Goal: Browse casually: Explore the website without a specific task or goal

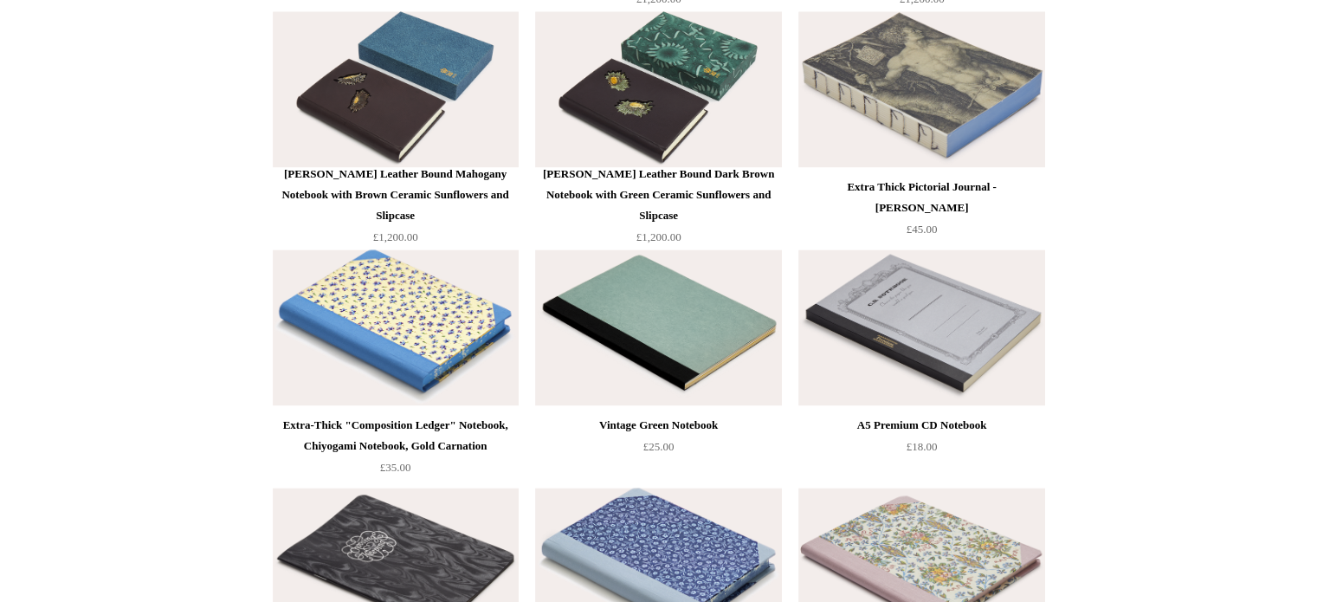
scroll to position [9029, 0]
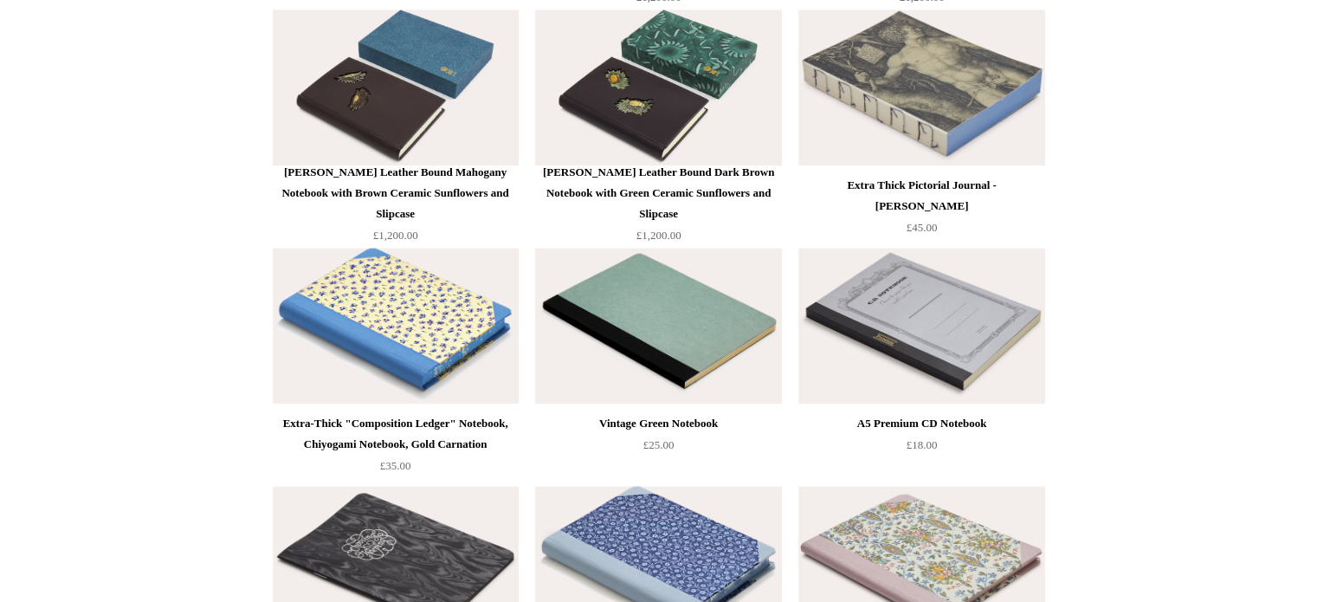
click at [958, 455] on div "A5 Premium CD Notebook £18.00" at bounding box center [922, 448] width 246 height 71
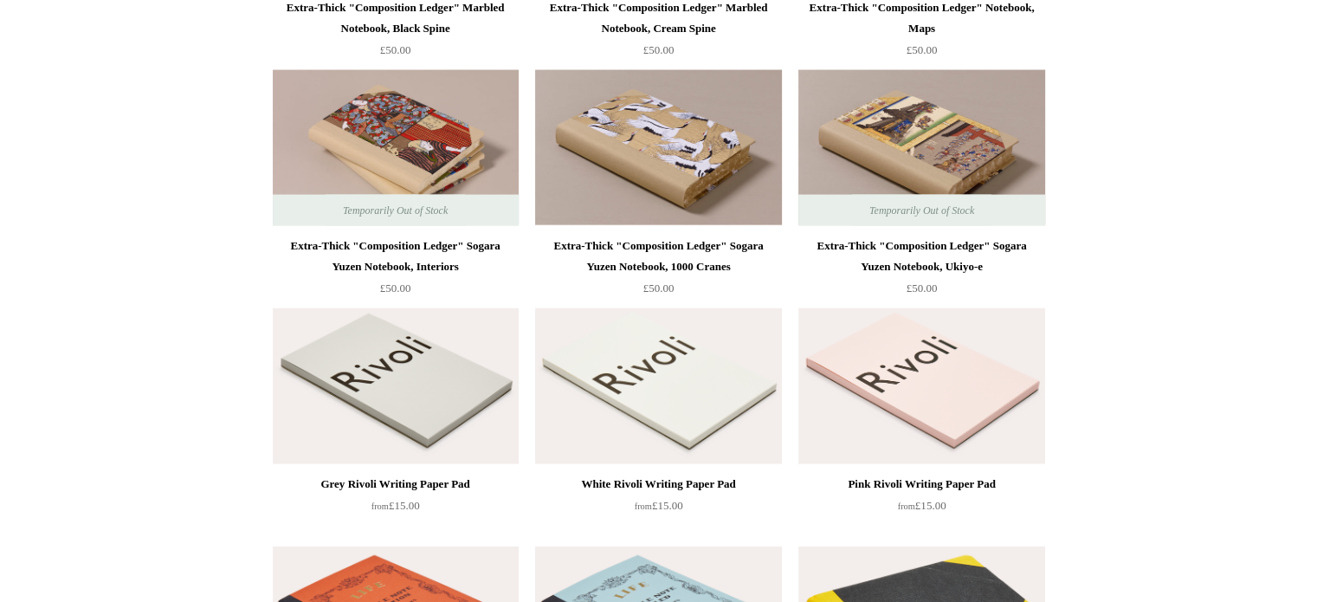
scroll to position [3727, 0]
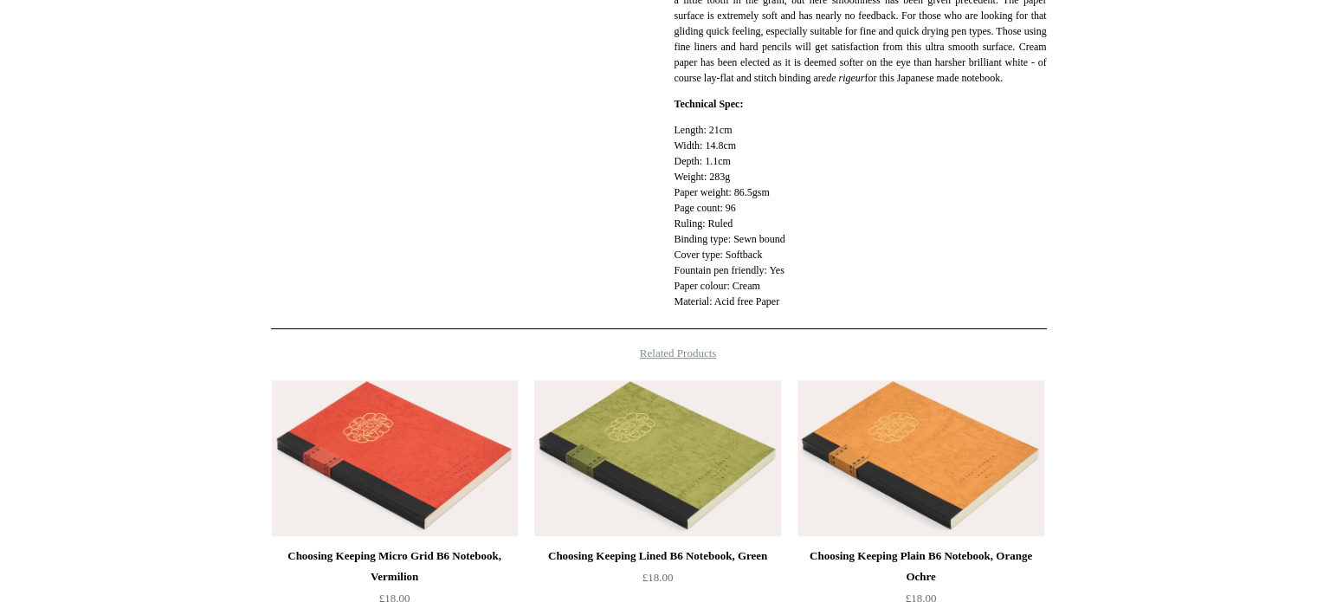
scroll to position [509, 0]
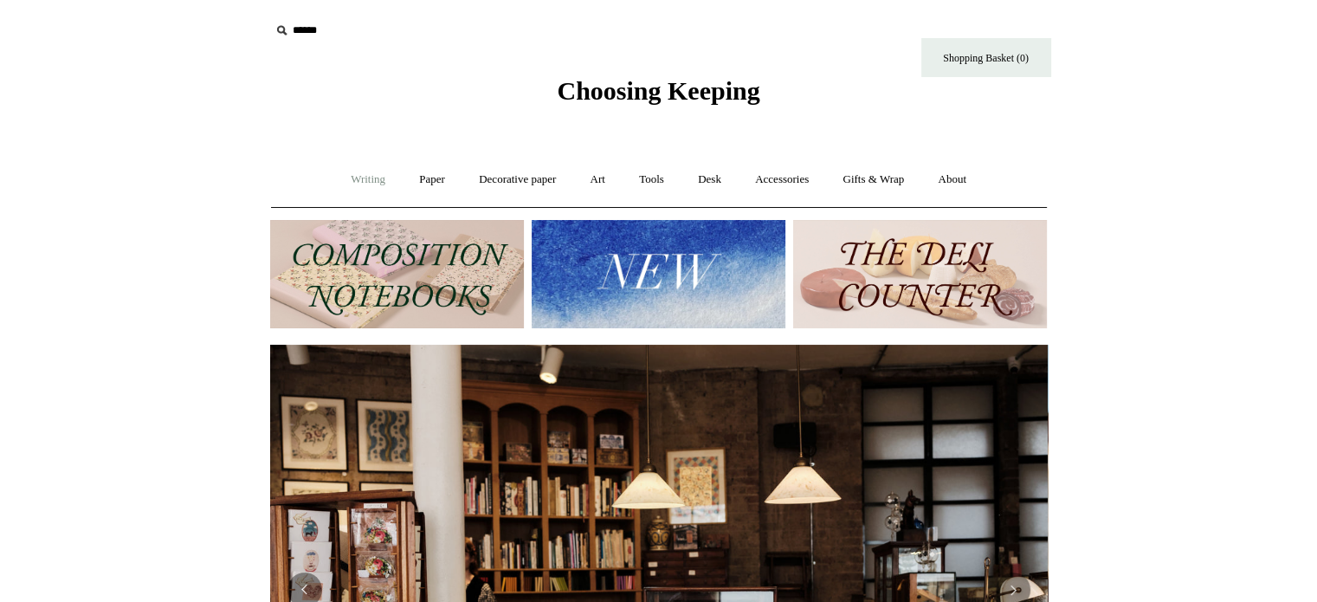
click at [340, 169] on link "Writing +" at bounding box center [368, 180] width 66 height 46
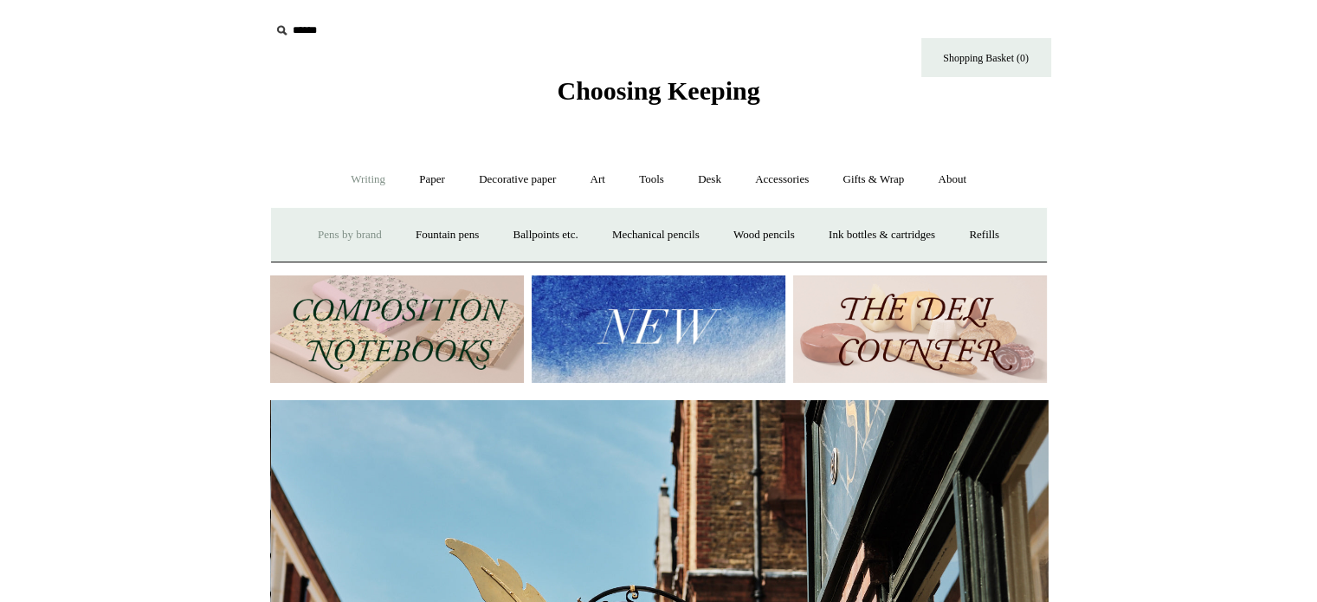
scroll to position [0, 778]
click at [674, 240] on link "Mechanical pencils +" at bounding box center [656, 235] width 119 height 46
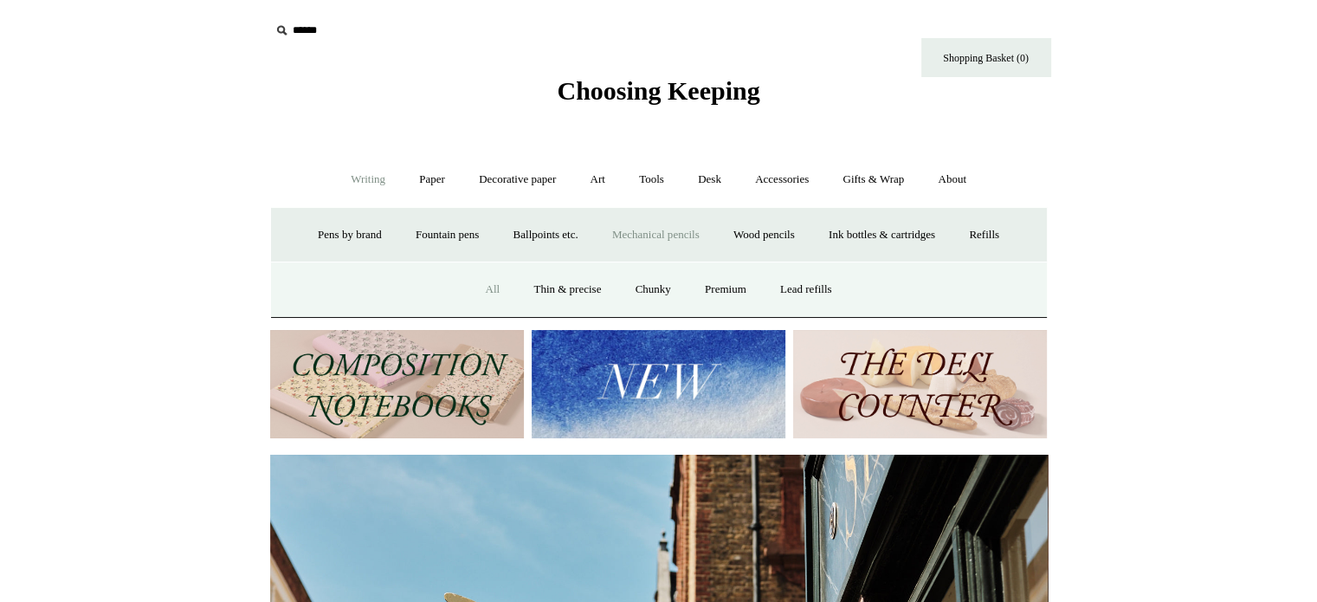
click at [492, 288] on link "All" at bounding box center [492, 290] width 46 height 46
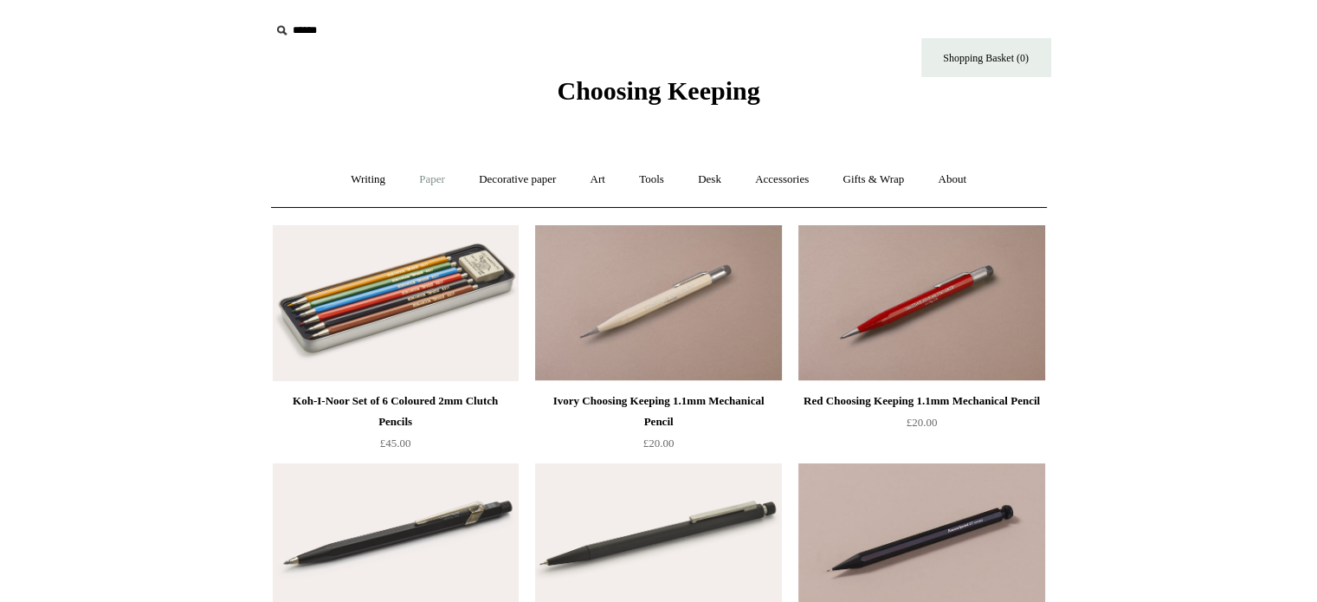
click at [425, 186] on link "Paper +" at bounding box center [432, 180] width 57 height 46
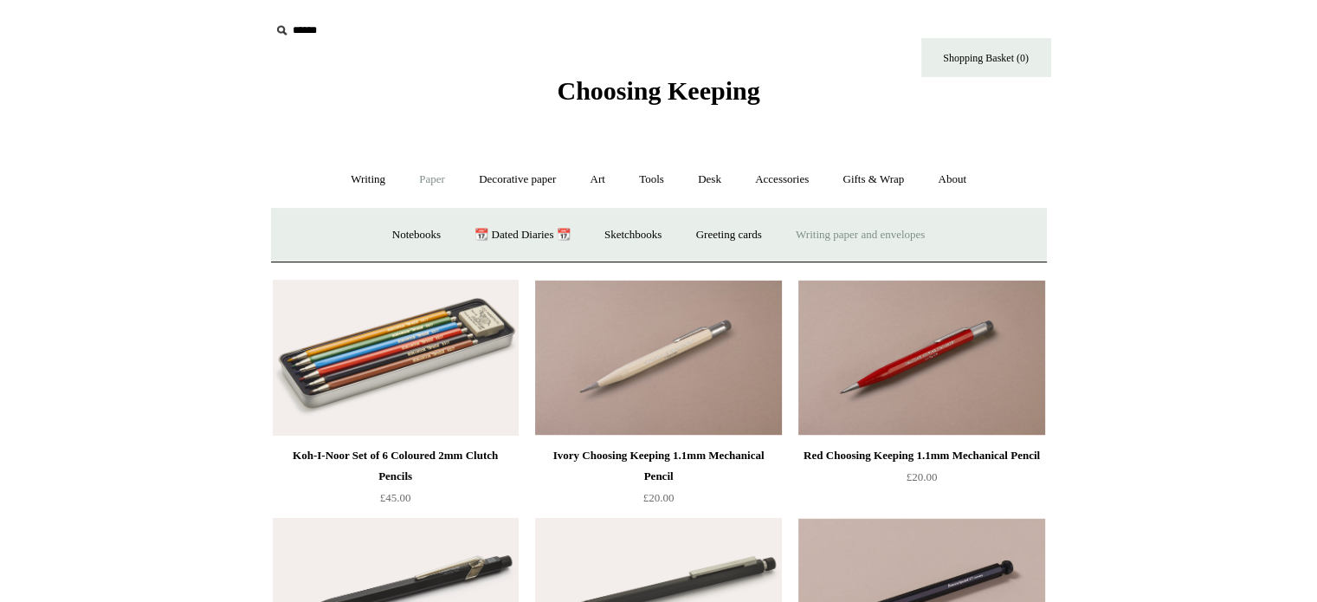
click at [842, 242] on link "Writing paper and envelopes +" at bounding box center [860, 235] width 160 height 46
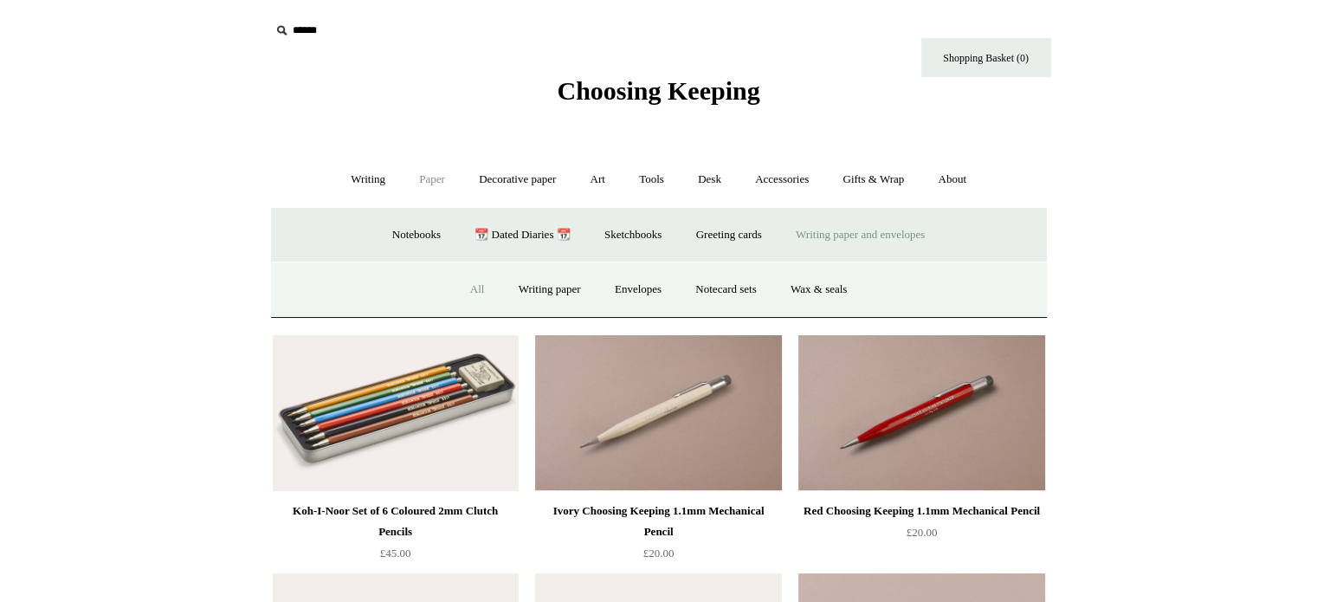
click at [462, 294] on link "All" at bounding box center [478, 290] width 46 height 46
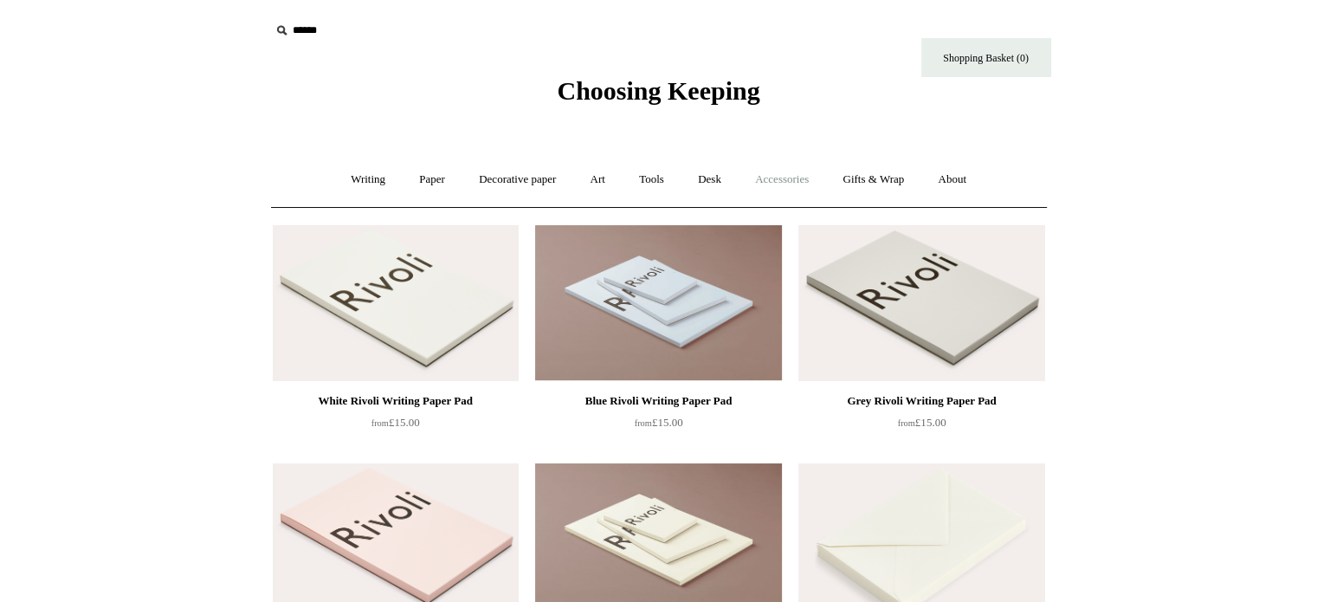
click at [815, 188] on link "Accessories +" at bounding box center [782, 180] width 85 height 46
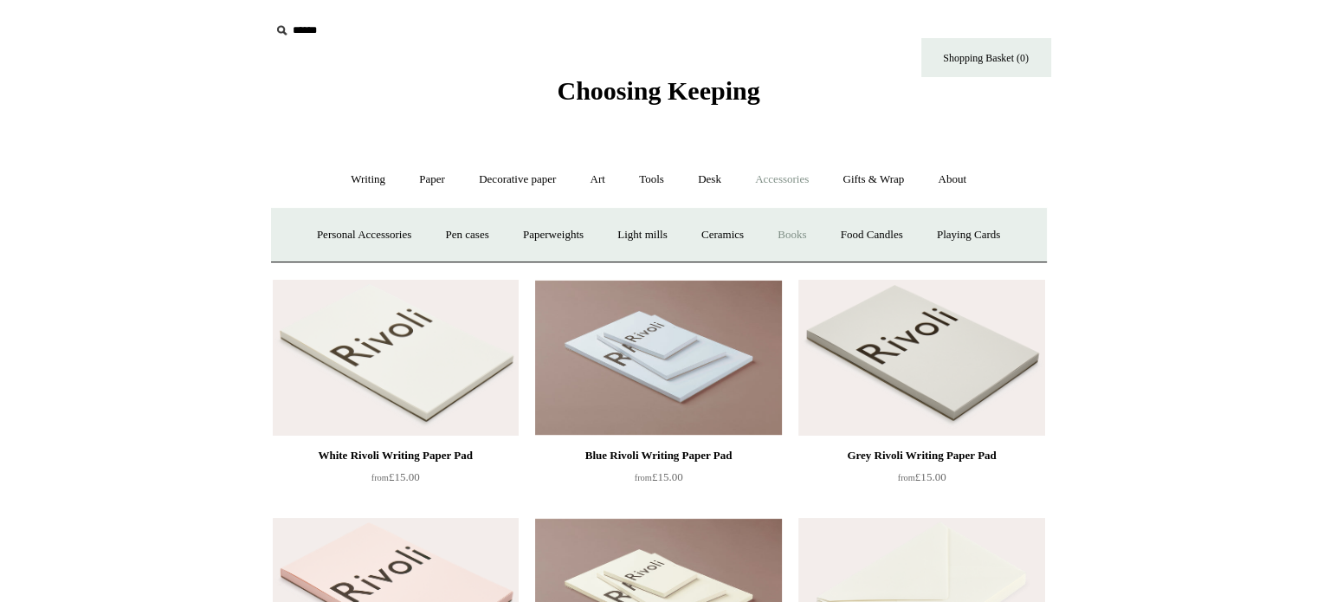
click at [798, 234] on link "Books" at bounding box center [792, 235] width 60 height 46
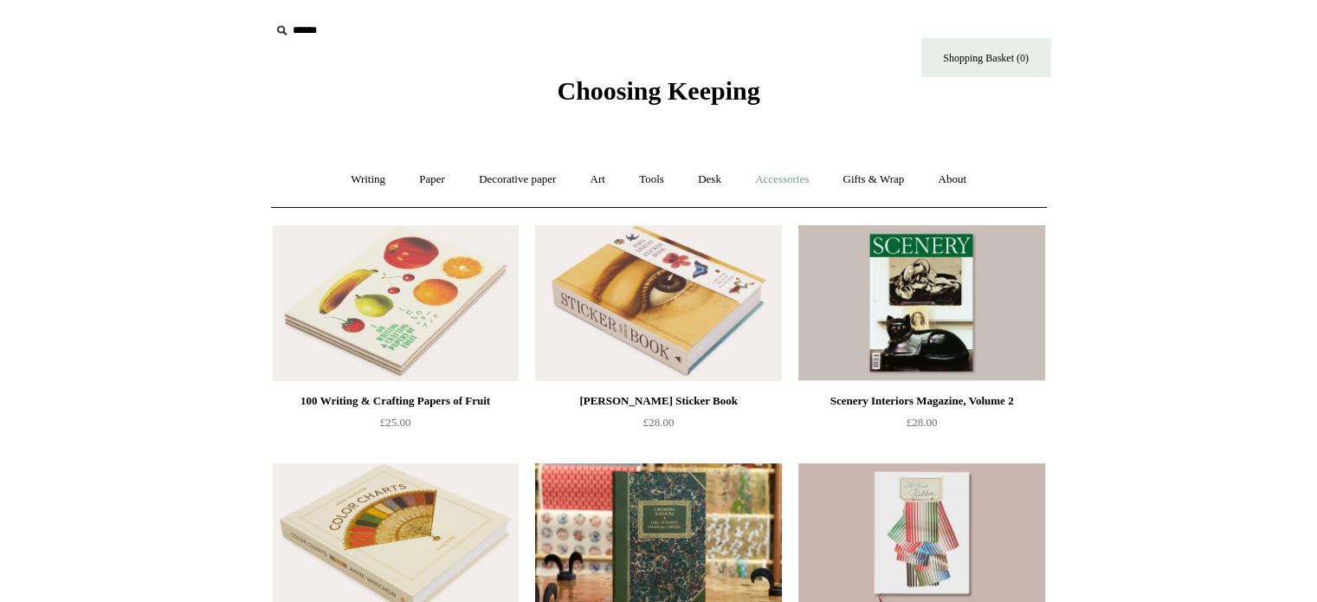
click at [790, 182] on link "Accessories +" at bounding box center [782, 180] width 85 height 46
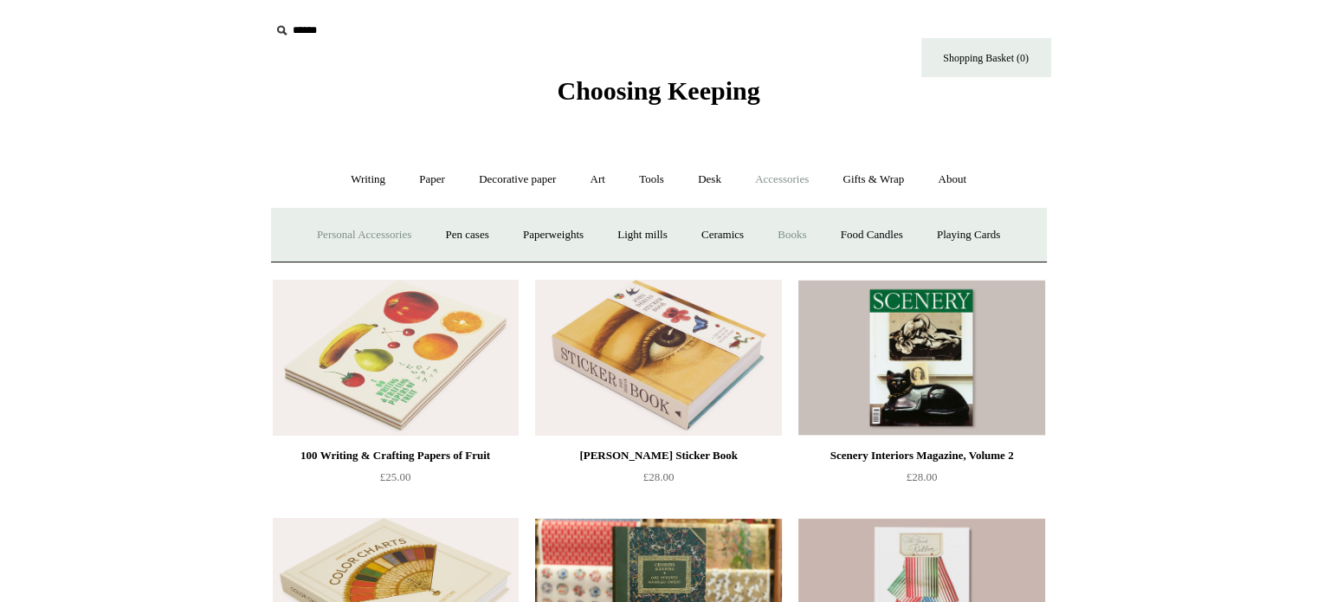
click at [350, 224] on link "Personal Accessories +" at bounding box center [364, 235] width 126 height 46
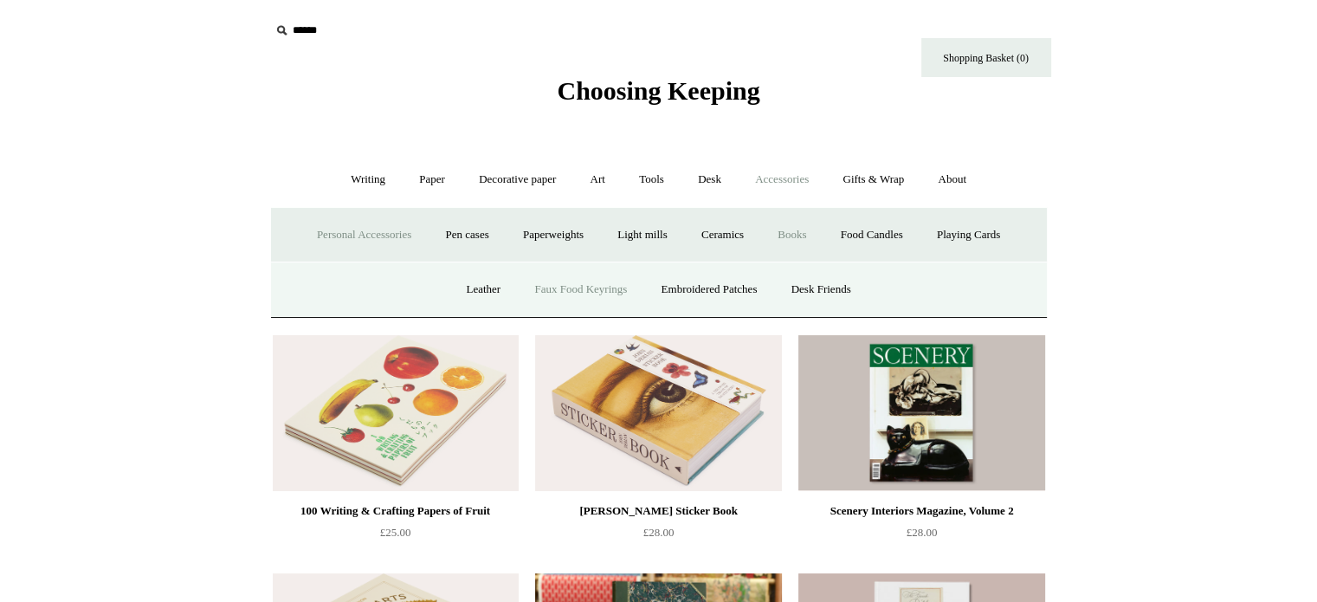
click at [604, 297] on link "Faux Food Keyrings" at bounding box center [581, 290] width 124 height 46
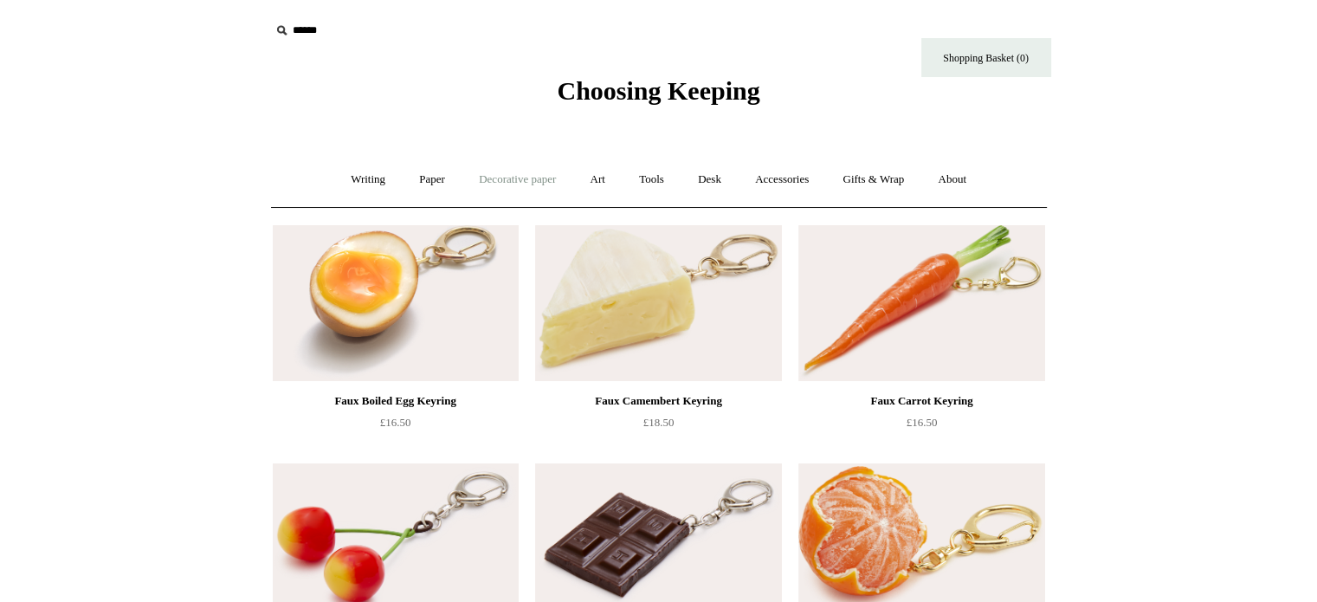
click at [515, 177] on link "Decorative paper +" at bounding box center [517, 180] width 108 height 46
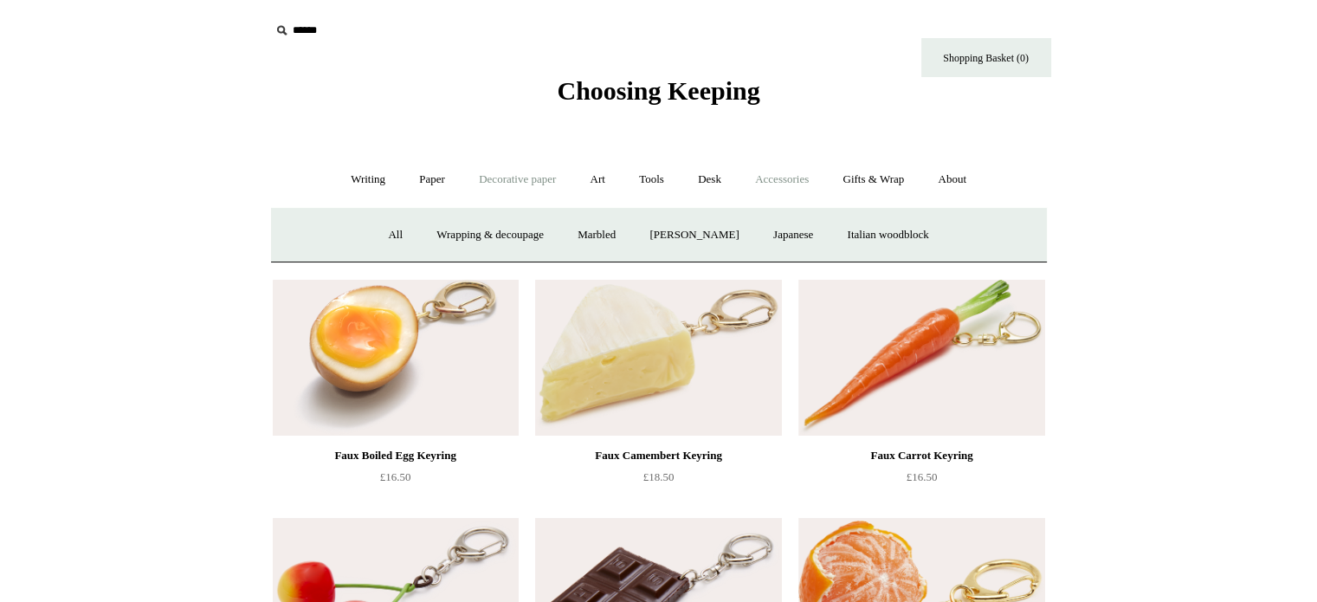
click at [781, 176] on link "Accessories +" at bounding box center [782, 180] width 85 height 46
click at [398, 230] on link "Personal Accessories +" at bounding box center [364, 235] width 126 height 46
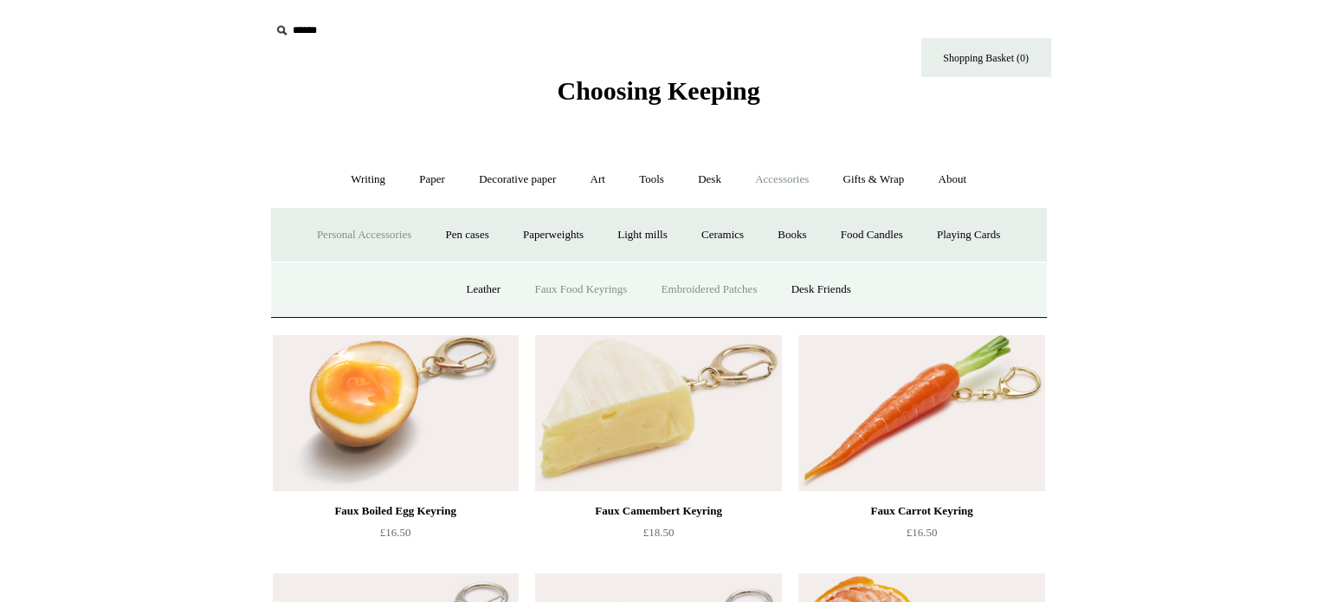
click at [702, 286] on link "Embroidered Patches" at bounding box center [709, 290] width 127 height 46
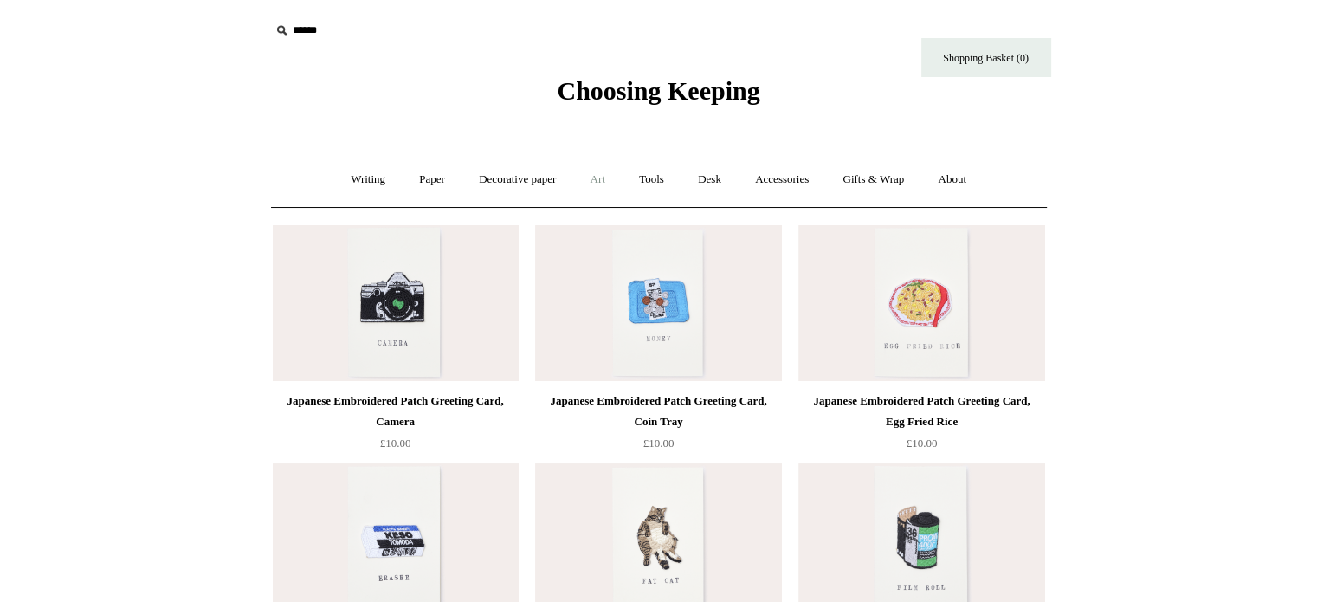
click at [606, 174] on link "Art +" at bounding box center [598, 180] width 46 height 46
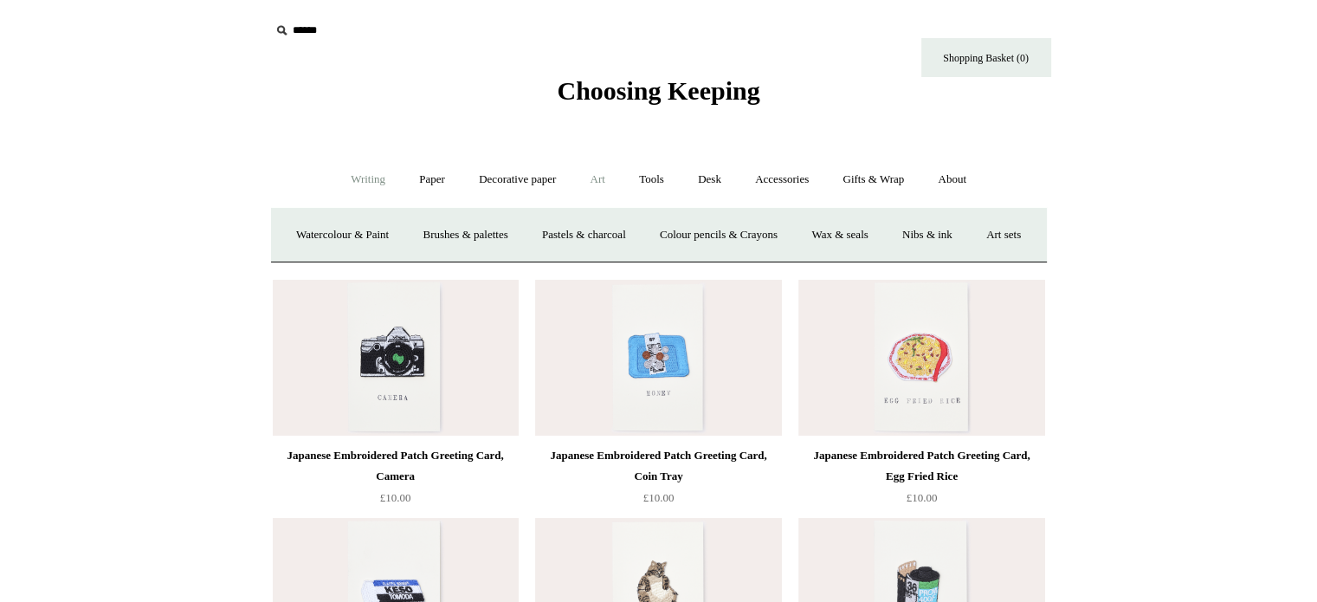
click at [364, 191] on link "Writing +" at bounding box center [368, 180] width 66 height 46
click at [424, 190] on link "Paper +" at bounding box center [432, 180] width 57 height 46
click at [639, 230] on link "Sketchbooks +" at bounding box center [633, 235] width 88 height 46
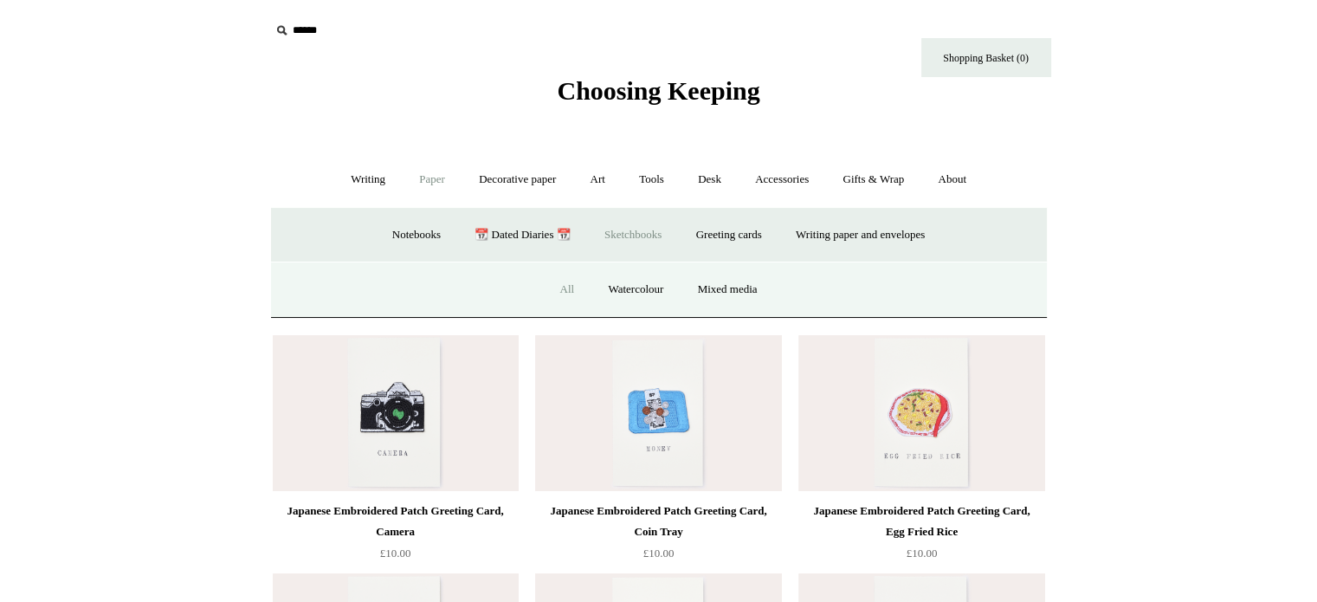
click at [580, 290] on link "All" at bounding box center [567, 290] width 46 height 46
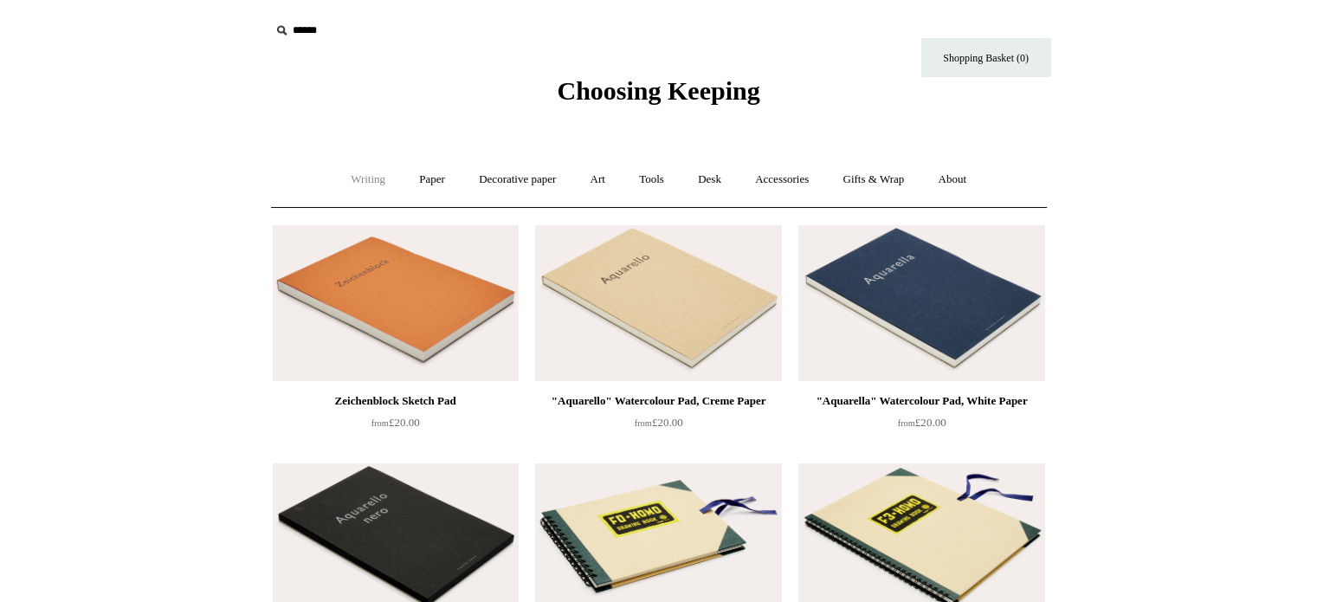
click at [381, 183] on link "Writing +" at bounding box center [368, 180] width 66 height 46
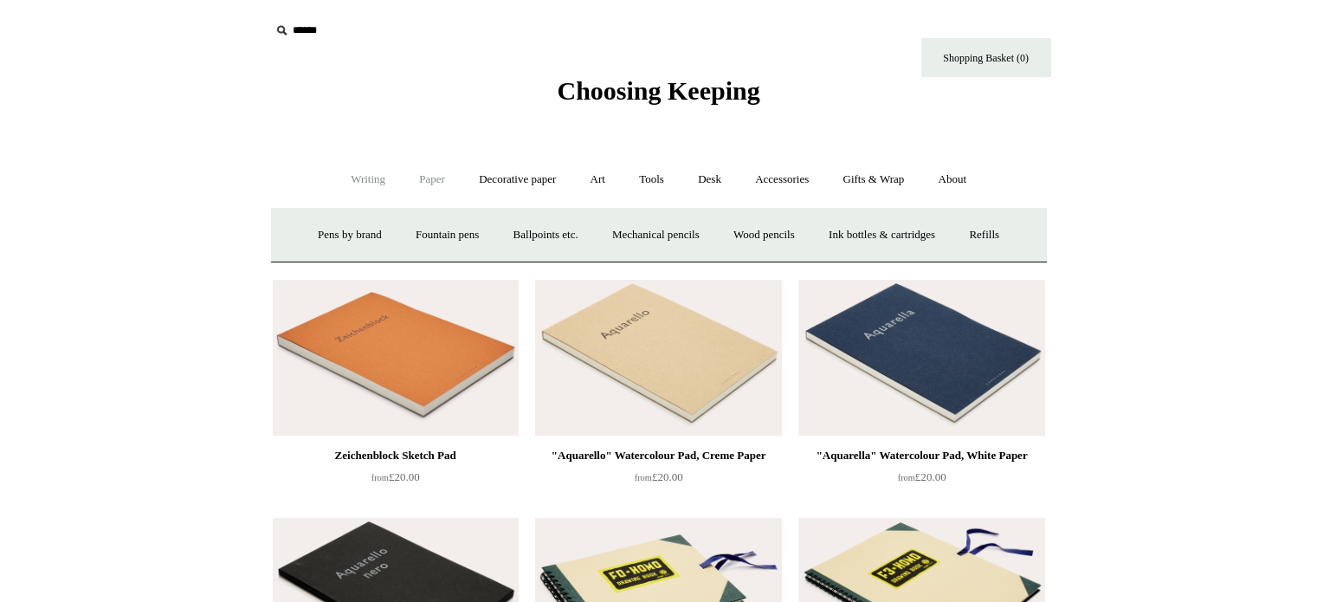
click at [443, 187] on link "Paper +" at bounding box center [432, 180] width 57 height 46
click at [414, 235] on link "Notebooks +" at bounding box center [417, 235] width 80 height 46
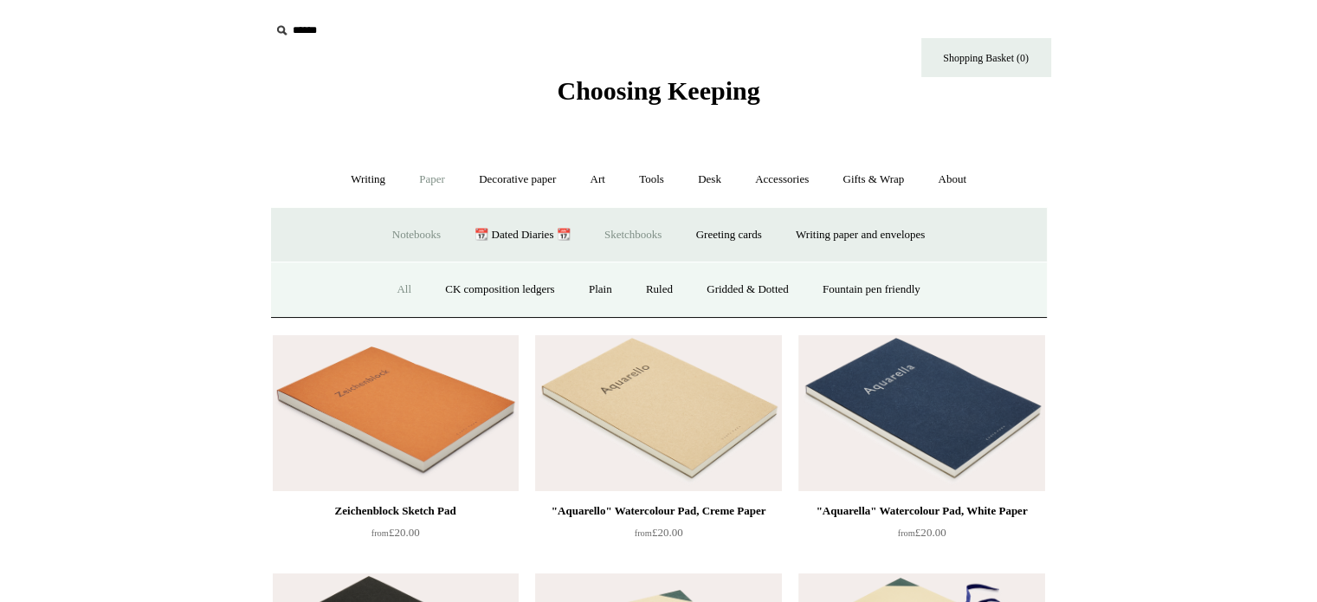
click at [384, 283] on link "All" at bounding box center [404, 290] width 46 height 46
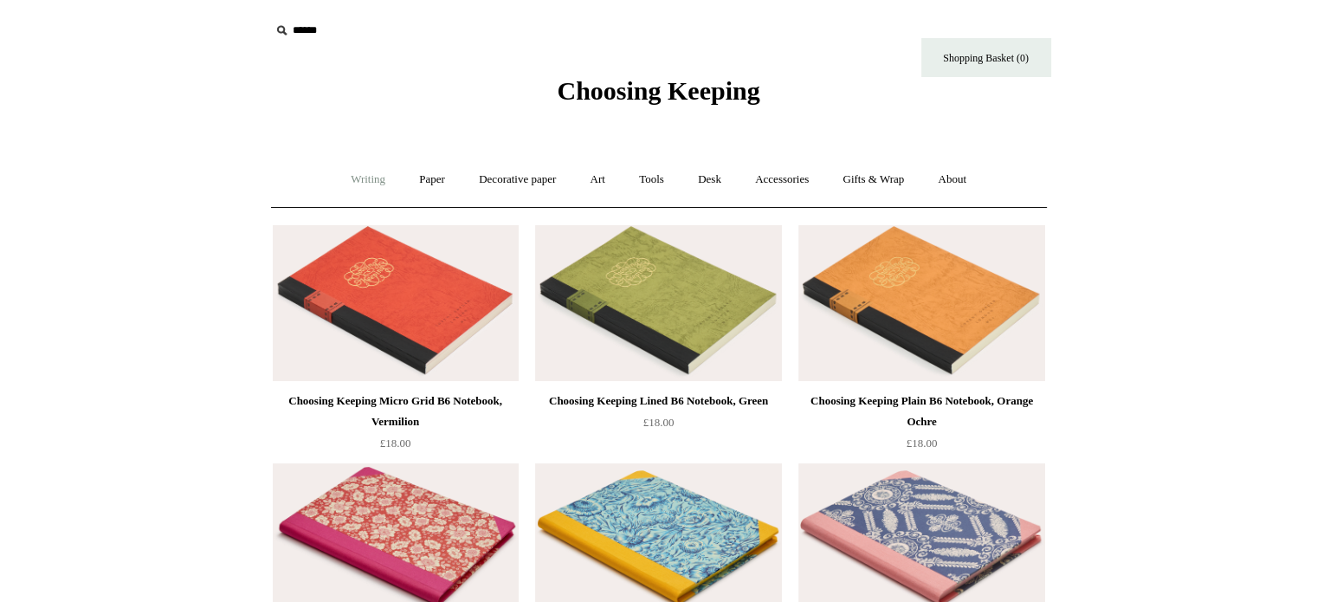
click at [381, 174] on link "Writing +" at bounding box center [368, 180] width 66 height 46
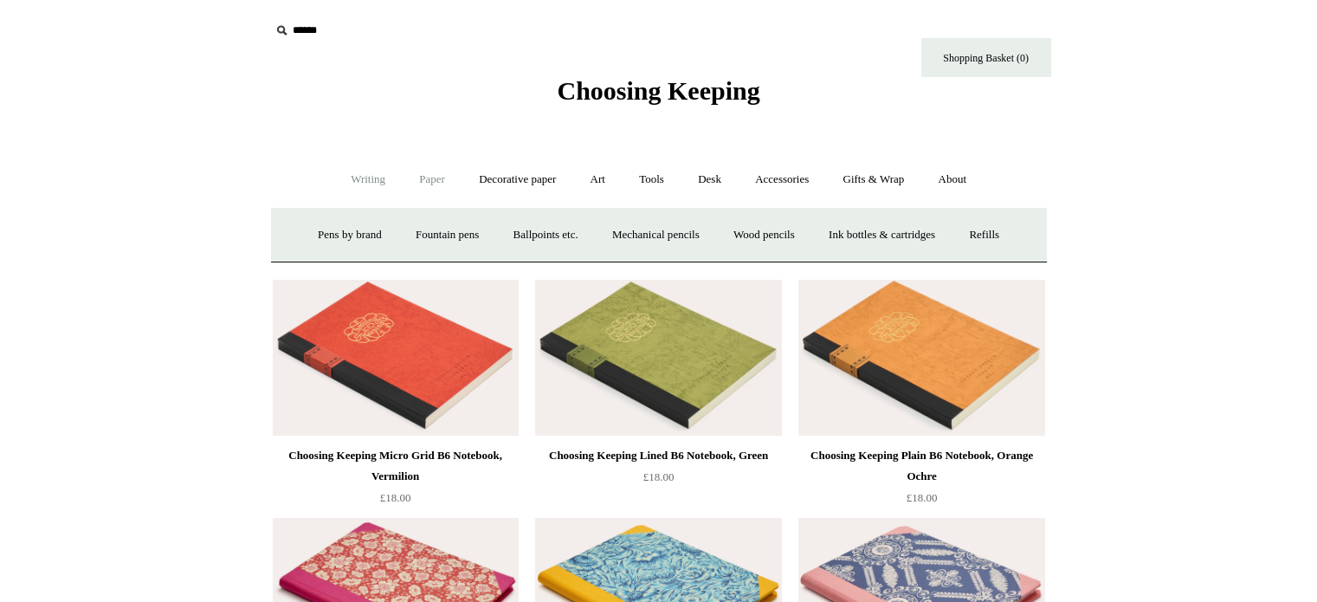
click at [405, 197] on link "Paper +" at bounding box center [432, 180] width 57 height 46
click at [409, 239] on link "Notebooks +" at bounding box center [417, 235] width 80 height 46
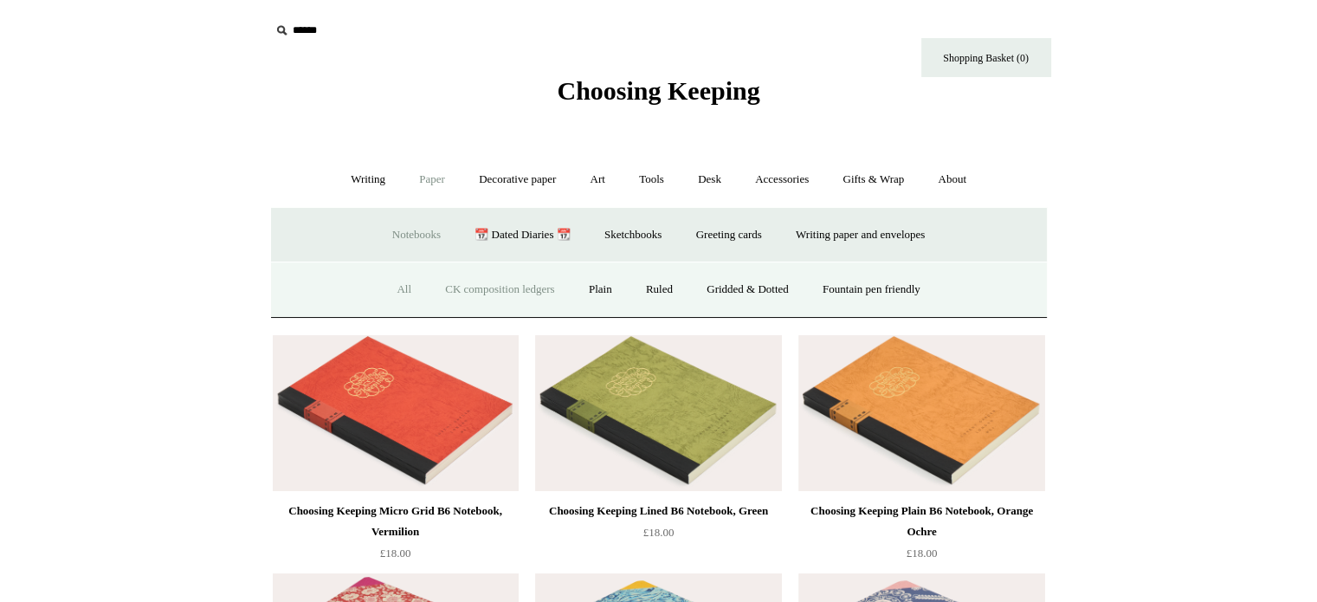
click at [489, 290] on link "CK composition ledgers" at bounding box center [500, 290] width 140 height 46
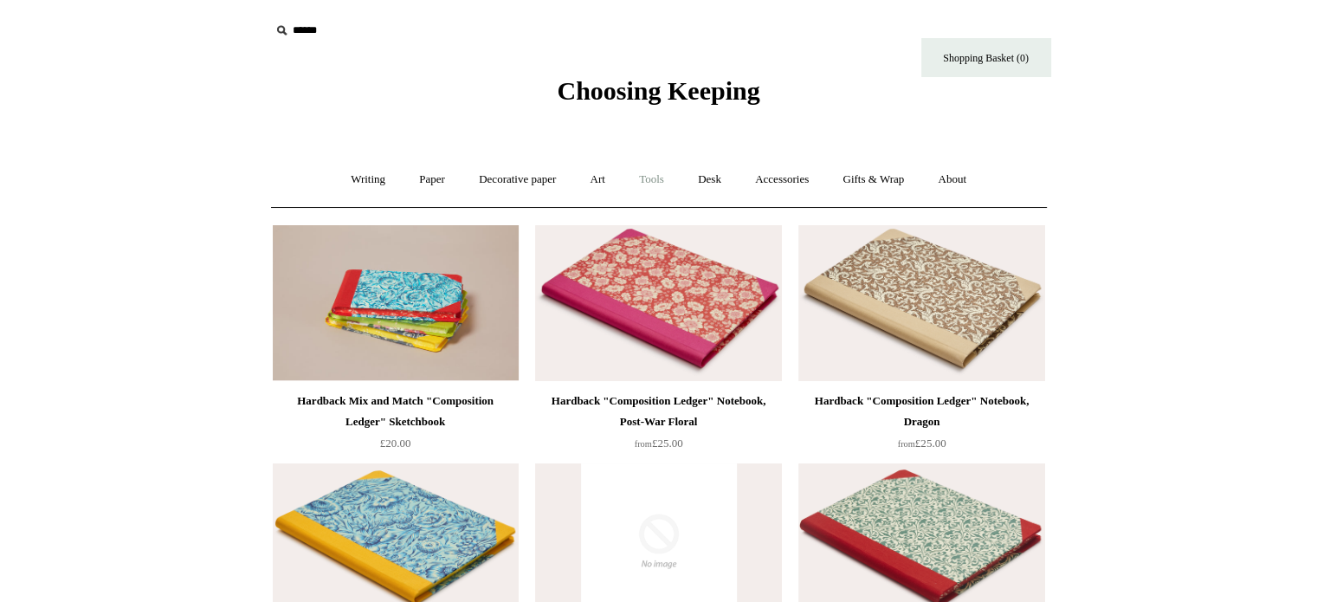
click at [658, 180] on link "Tools +" at bounding box center [652, 180] width 56 height 46
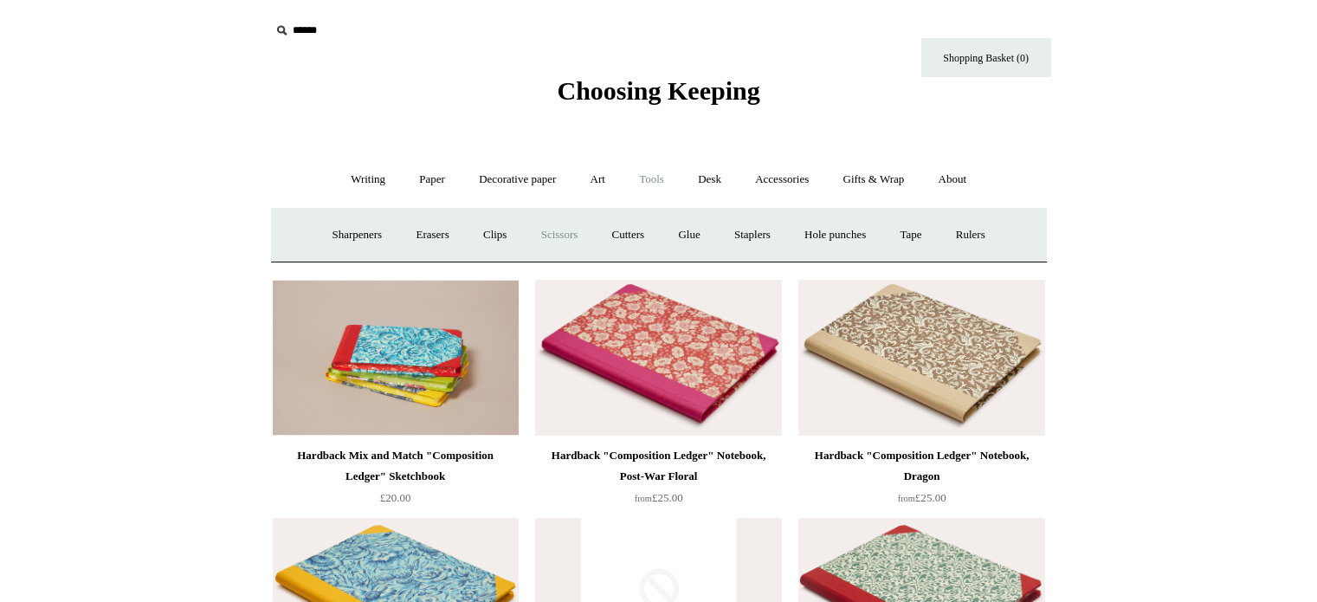
click at [554, 243] on link "Scissors" at bounding box center [560, 235] width 68 height 46
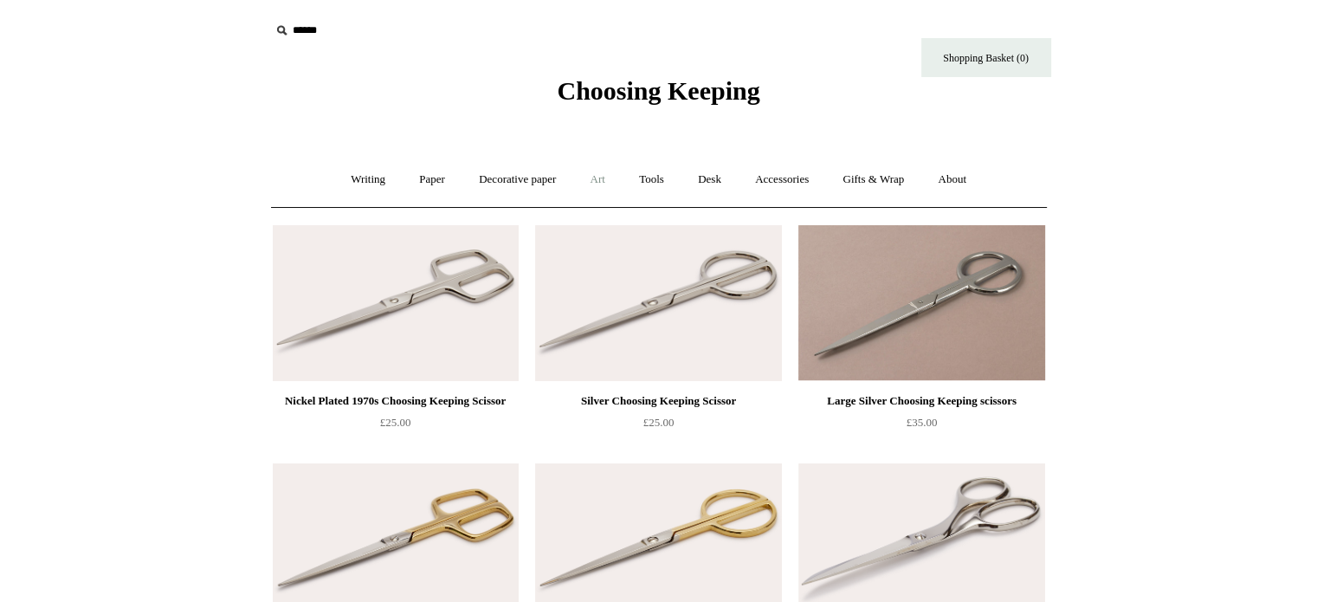
click at [609, 173] on link "Art +" at bounding box center [598, 180] width 46 height 46
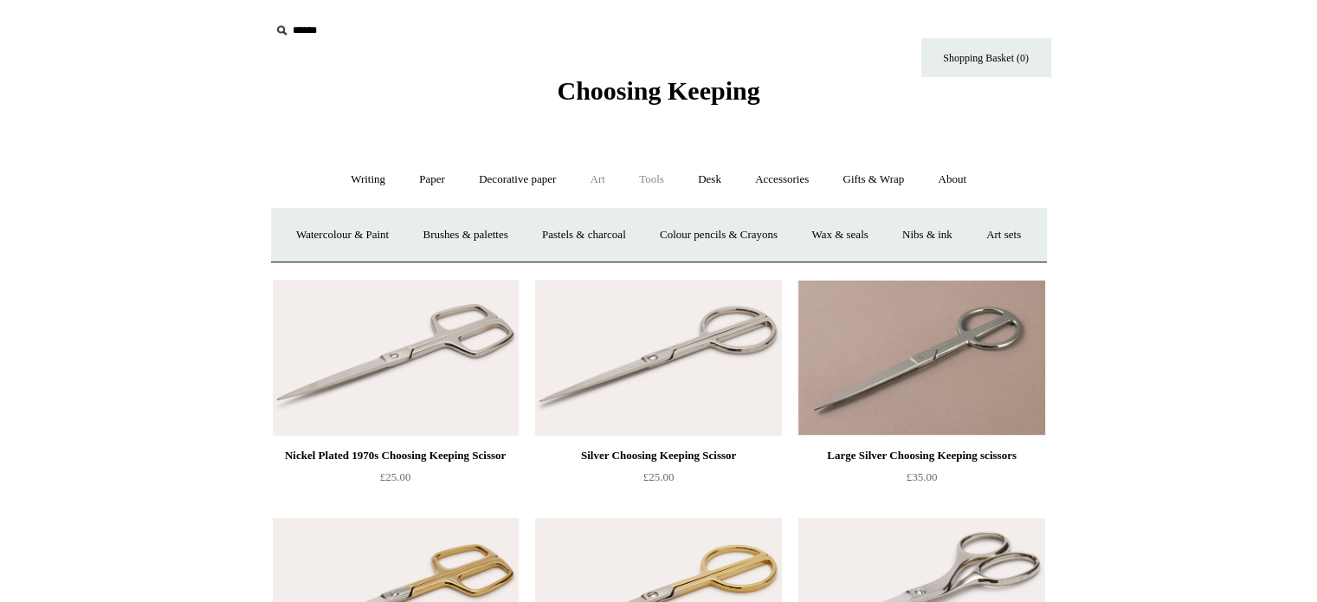
click at [649, 173] on link "Tools +" at bounding box center [652, 180] width 56 height 46
click at [697, 235] on link "Glue" at bounding box center [689, 235] width 53 height 46
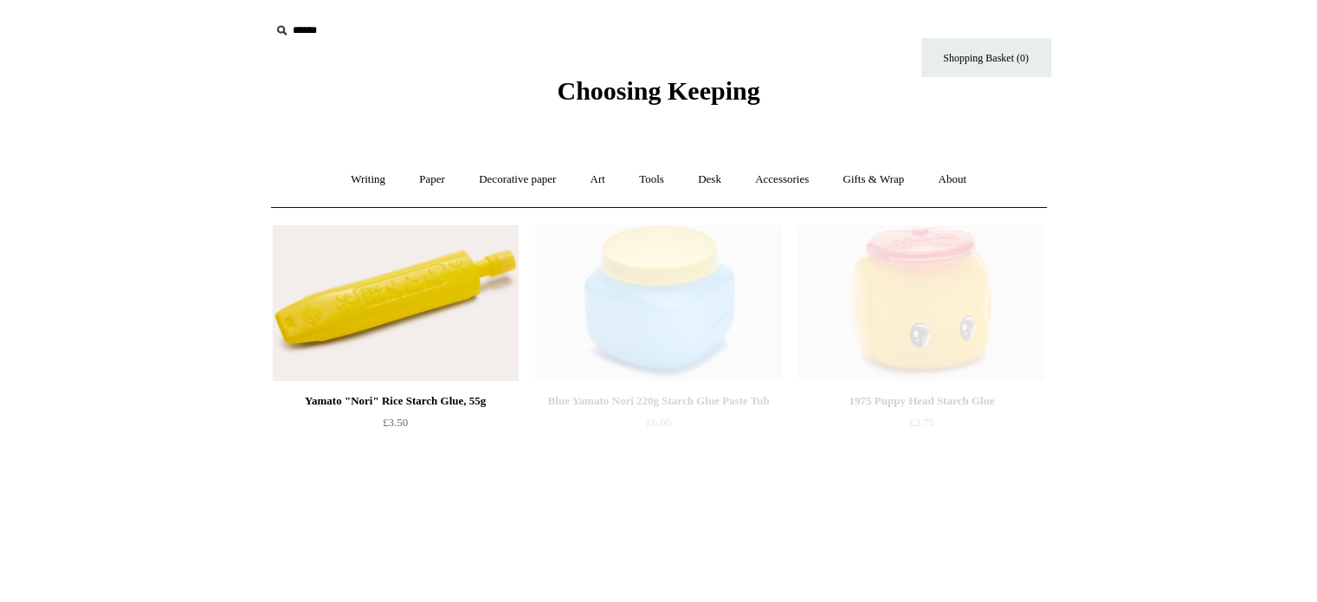
click at [697, 235] on img at bounding box center [658, 303] width 246 height 156
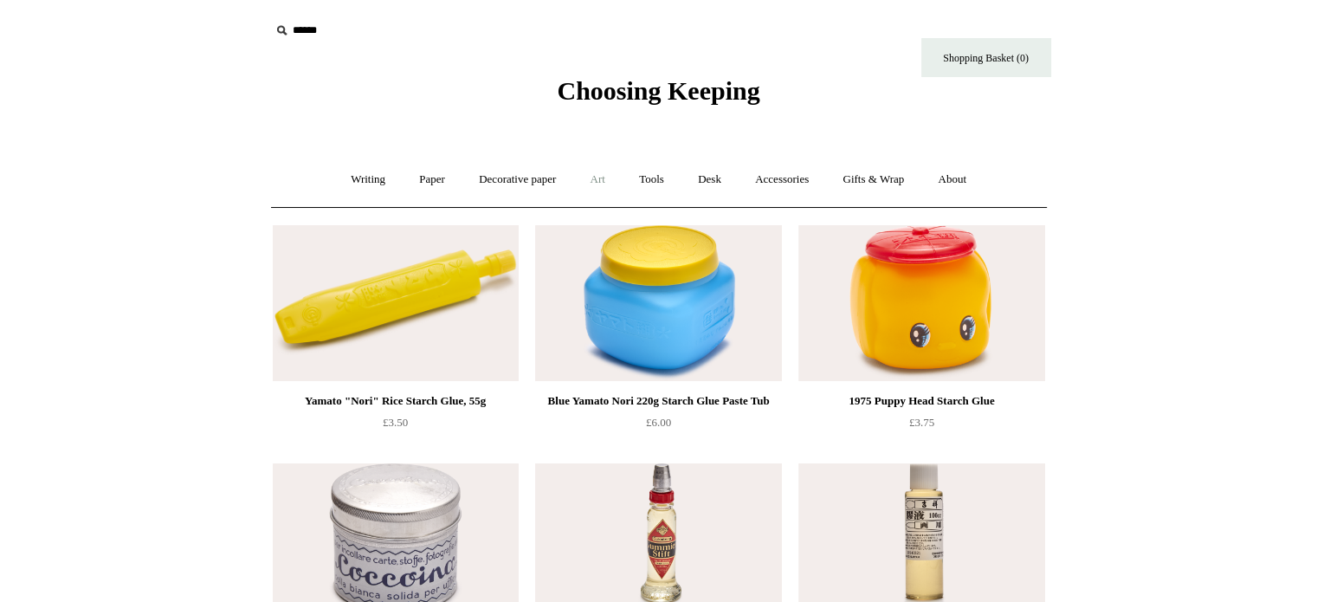
click at [600, 186] on link "Art +" at bounding box center [598, 180] width 46 height 46
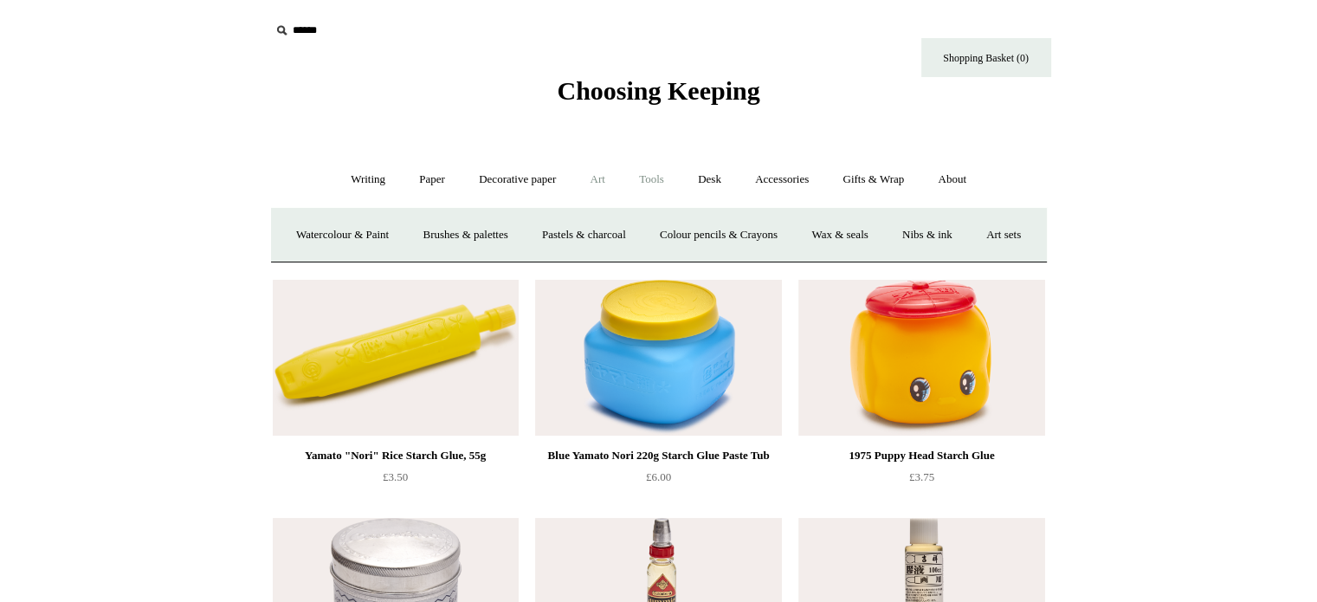
click at [639, 183] on link "Tools +" at bounding box center [652, 180] width 56 height 46
click at [981, 234] on link "Rulers" at bounding box center [971, 235] width 61 height 46
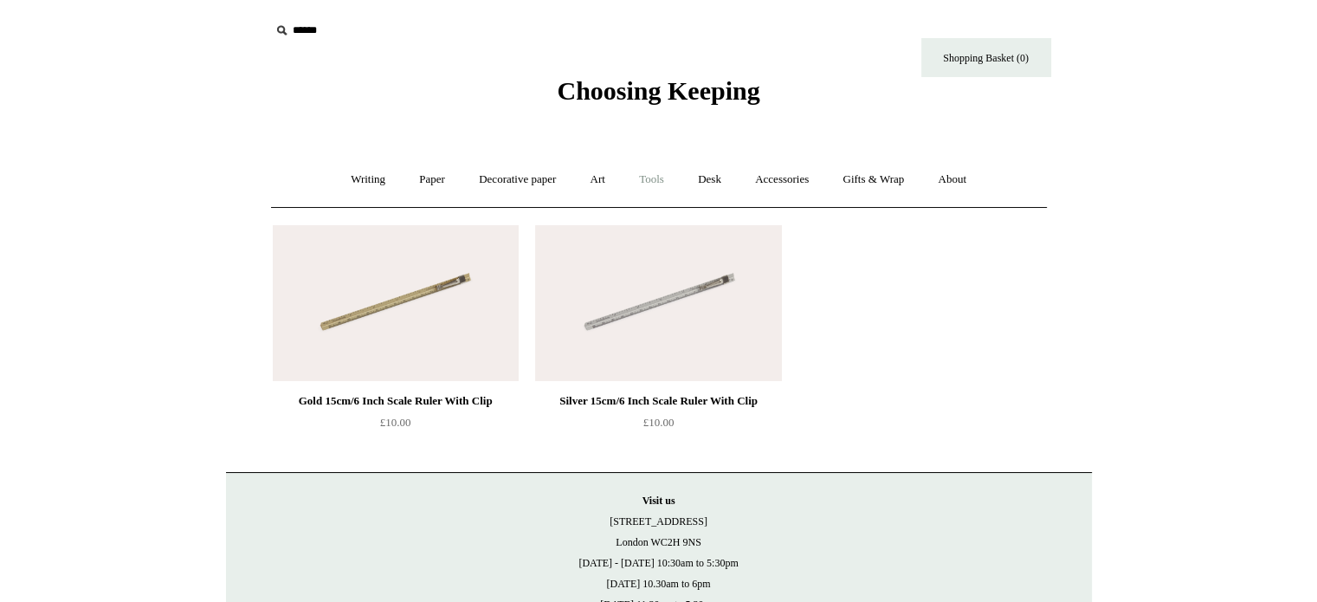
click at [656, 179] on link "Tools +" at bounding box center [652, 180] width 56 height 46
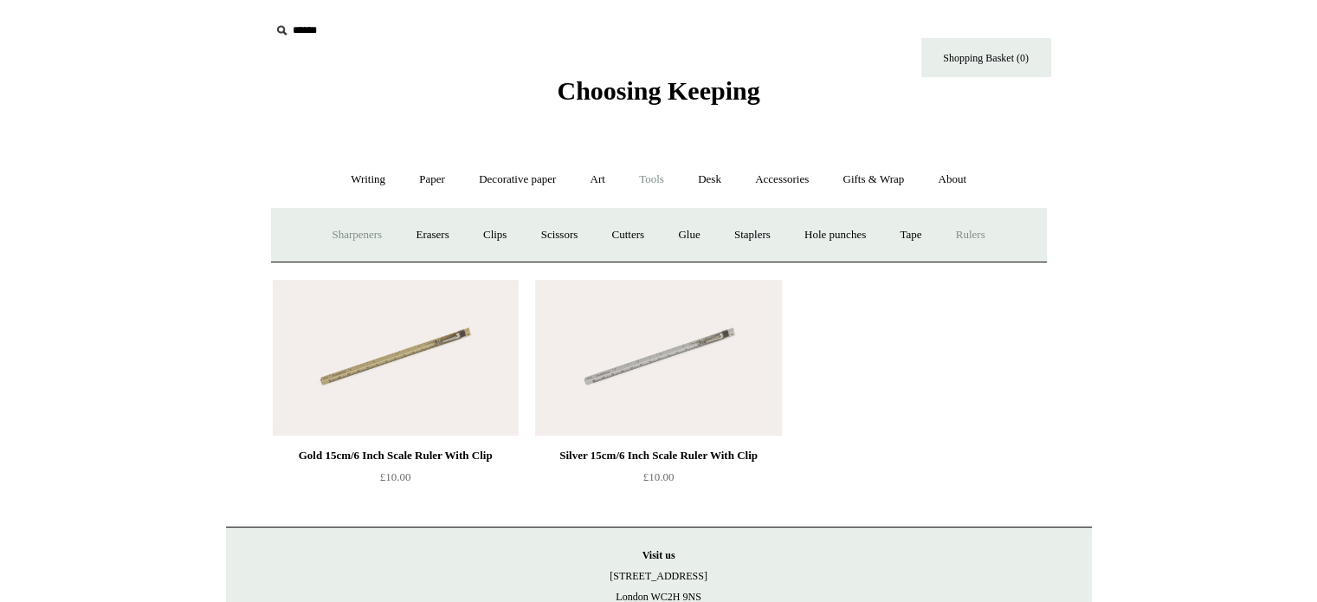
click at [346, 251] on link "Sharpeners" at bounding box center [356, 235] width 81 height 46
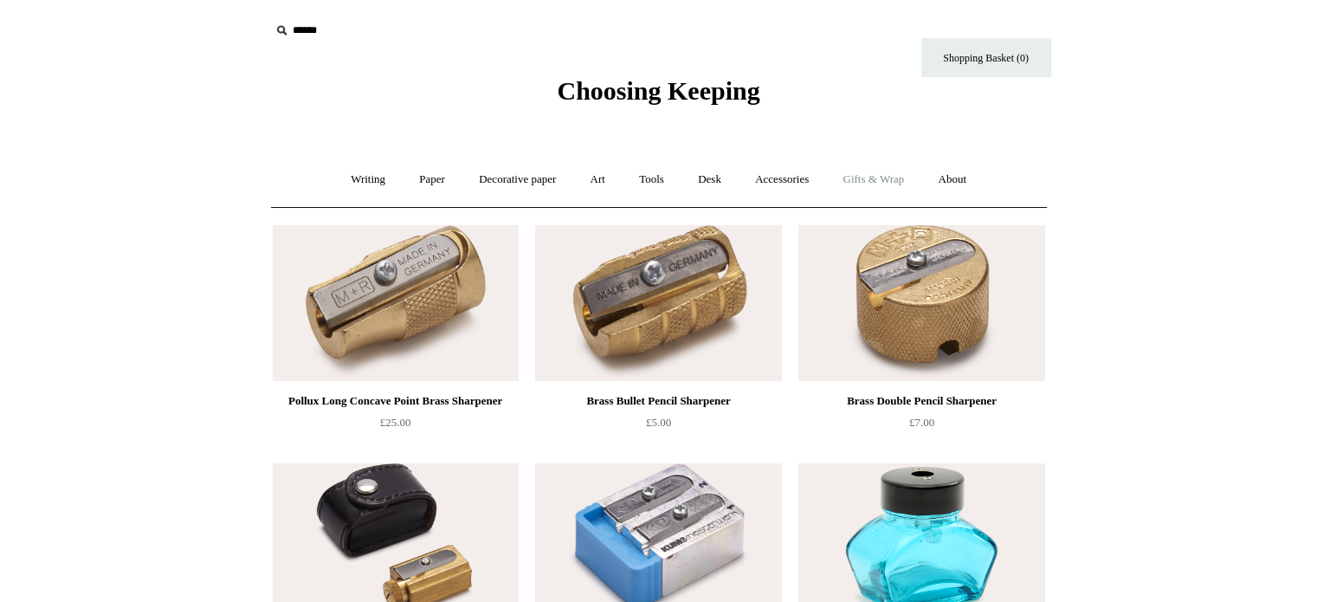
click at [873, 177] on link "Gifts & Wrap +" at bounding box center [873, 180] width 93 height 46
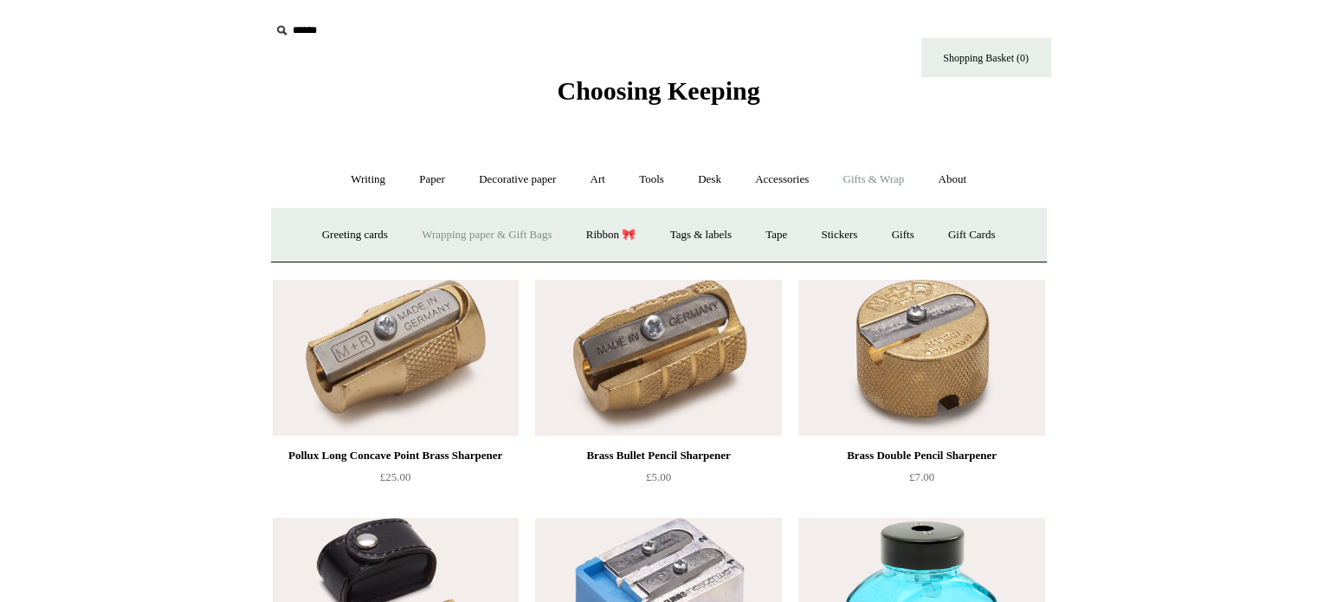
click at [454, 231] on link "Wrapping paper & Gift Bags" at bounding box center [486, 235] width 161 height 46
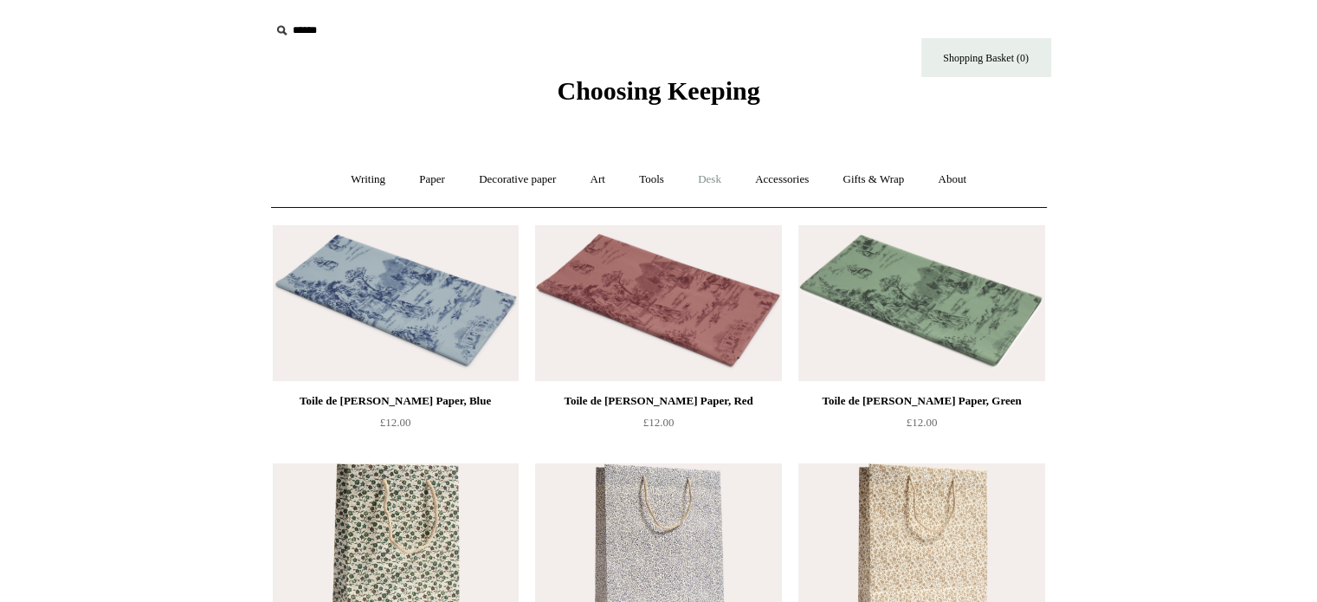
click at [714, 171] on link "Desk +" at bounding box center [710, 180] width 55 height 46
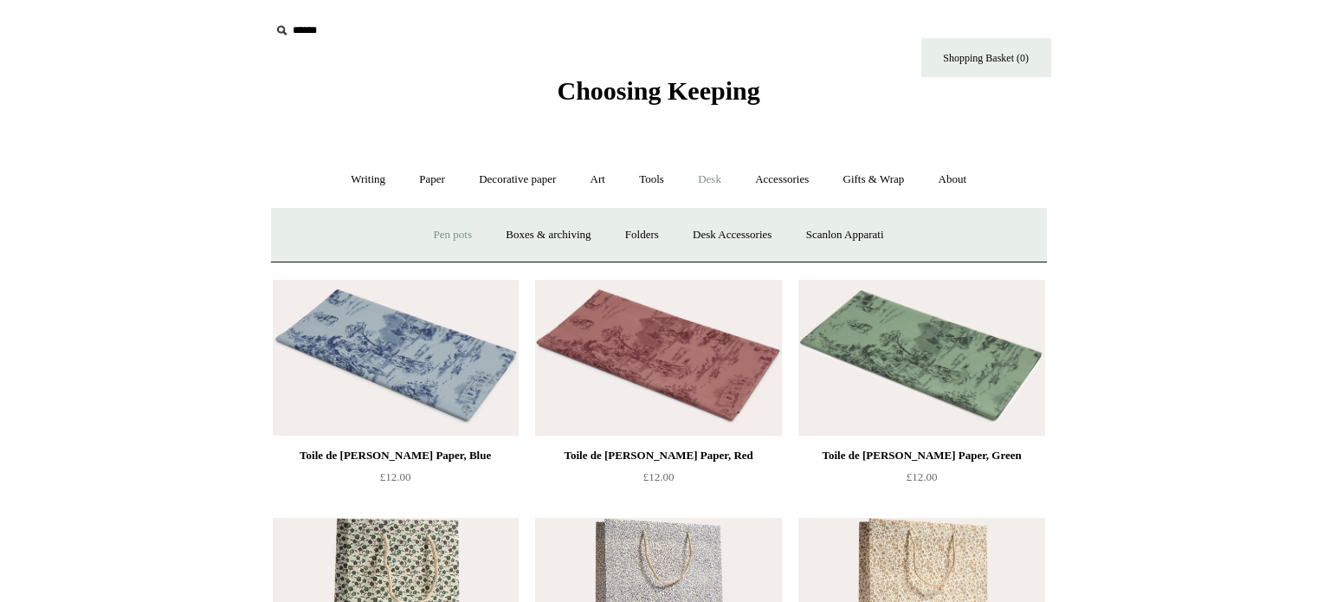
click at [438, 236] on link "Pen pots" at bounding box center [452, 235] width 69 height 46
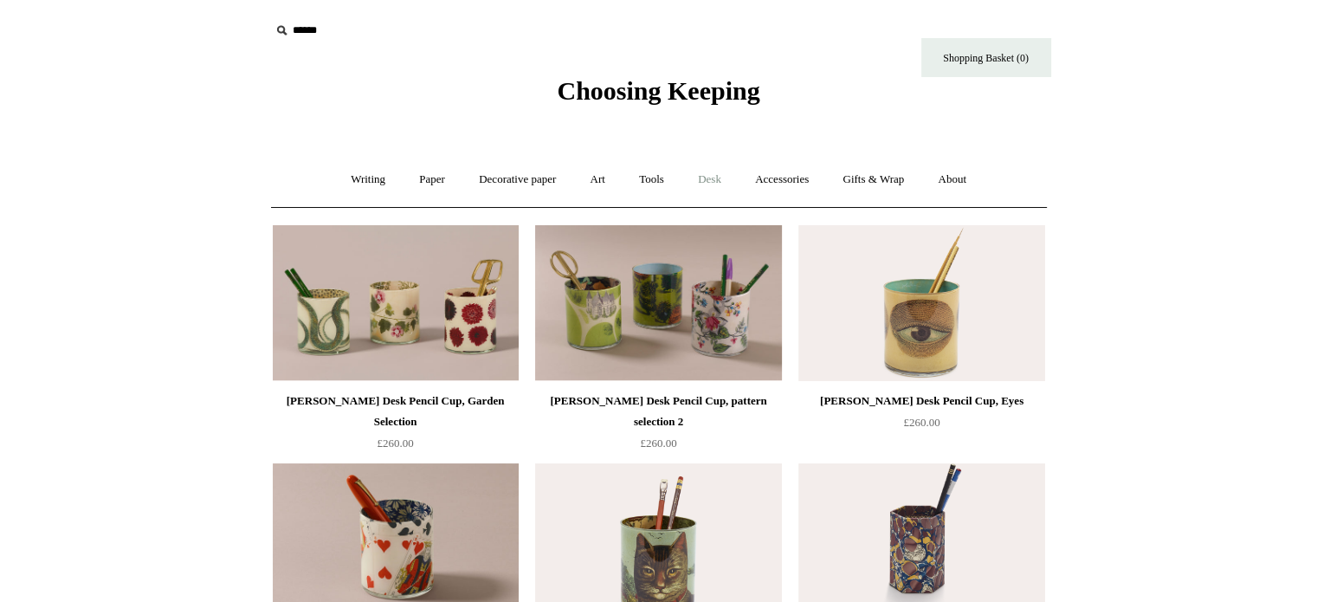
click at [707, 170] on link "Desk +" at bounding box center [710, 180] width 55 height 46
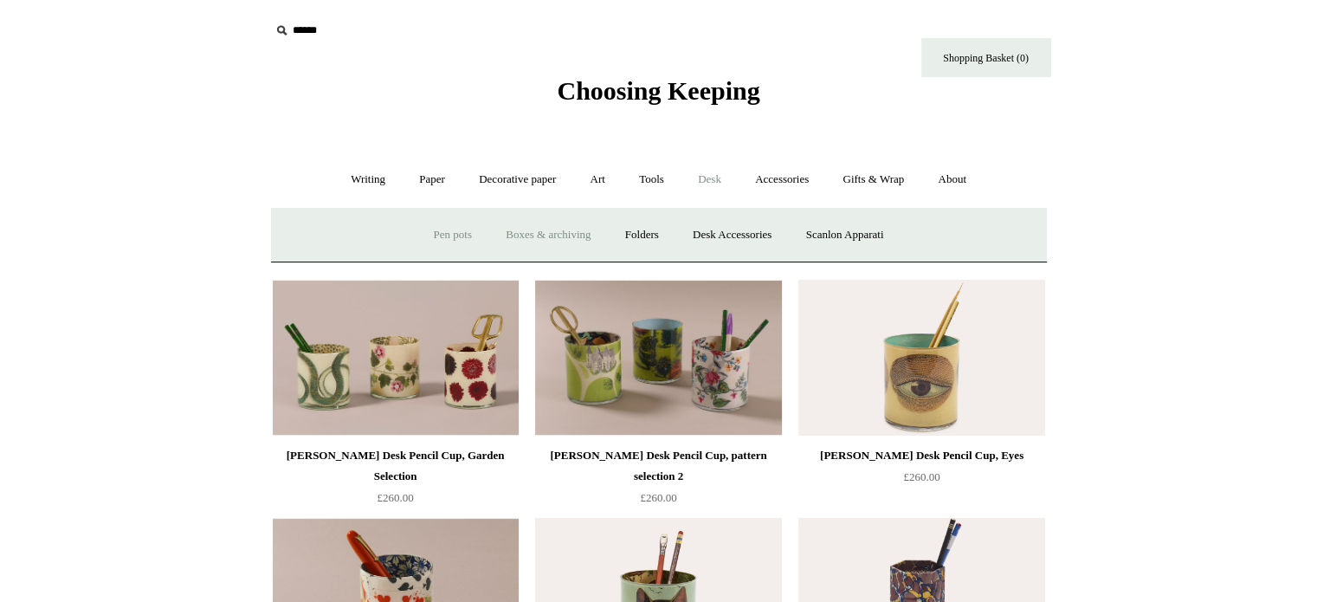
click at [563, 241] on link "Boxes & archiving" at bounding box center [548, 235] width 116 height 46
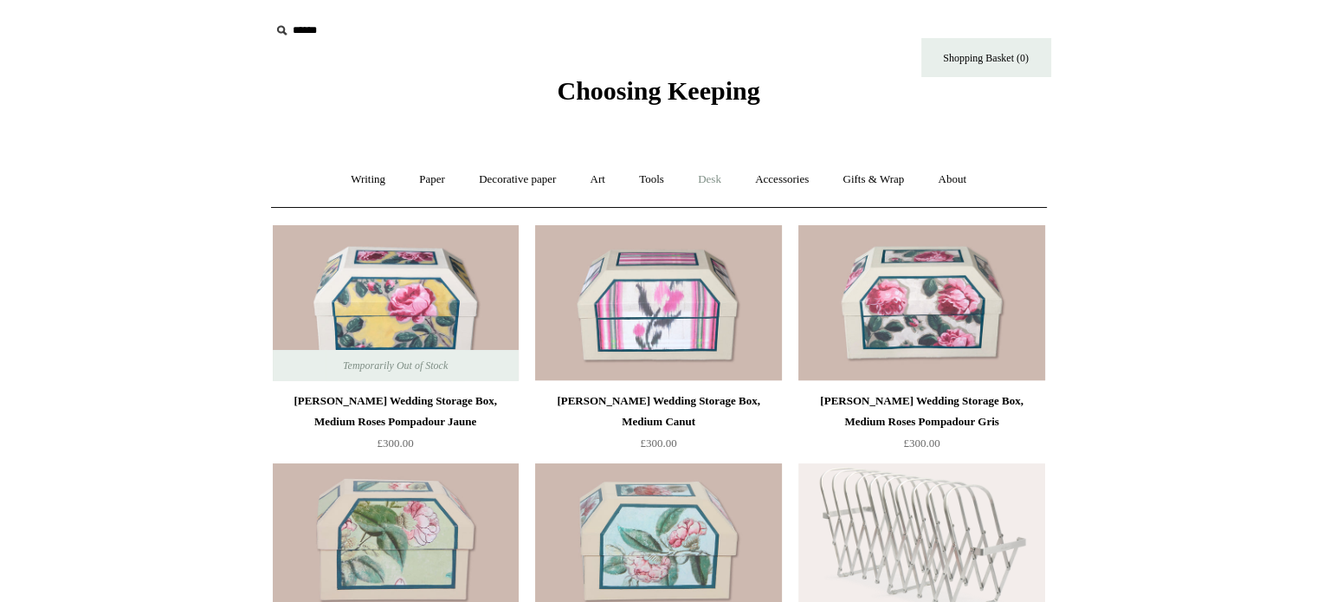
click at [709, 169] on link "Desk +" at bounding box center [710, 180] width 55 height 46
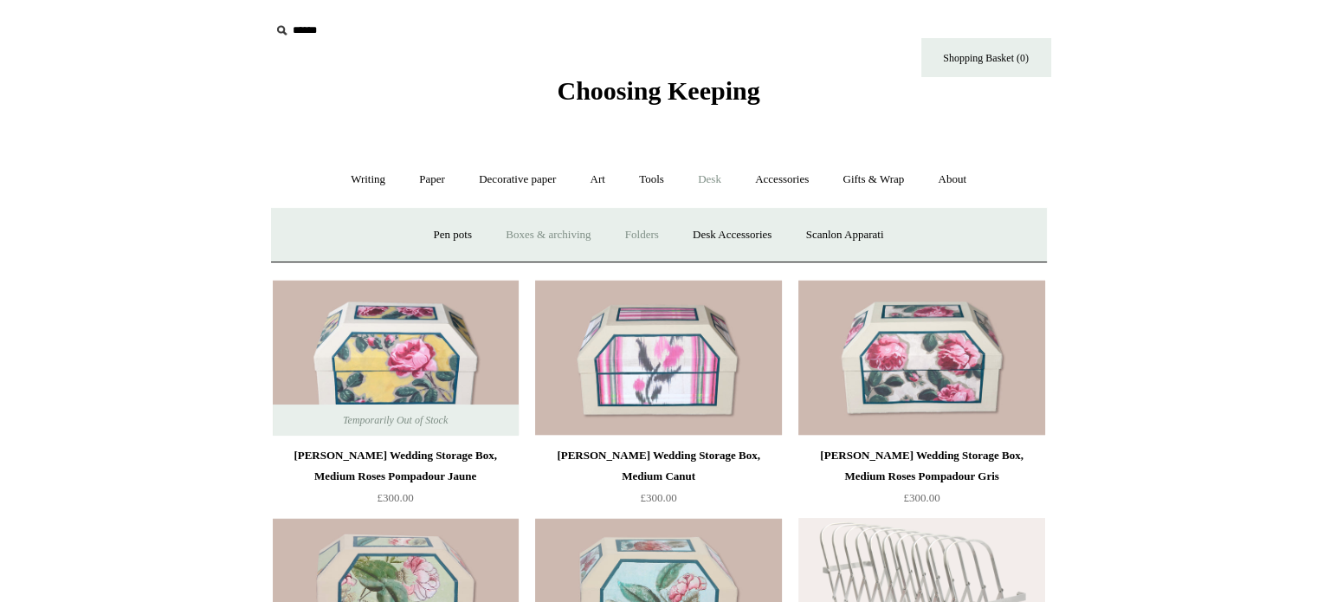
click at [649, 237] on link "Folders" at bounding box center [642, 235] width 65 height 46
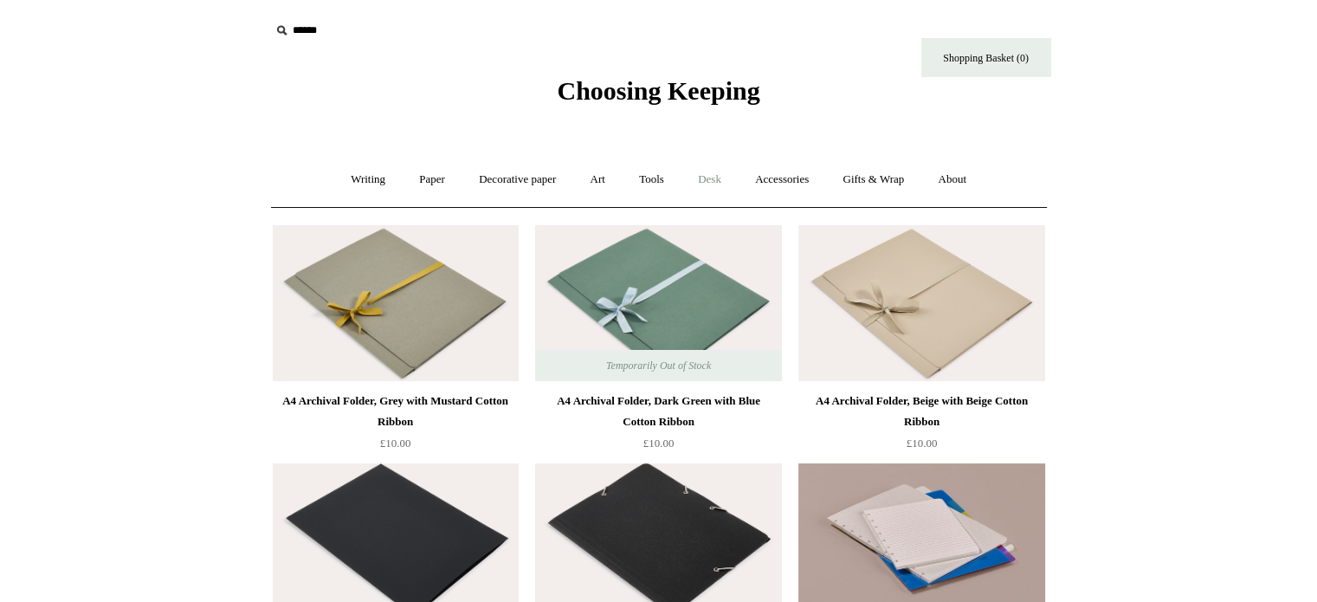
click at [708, 174] on link "Desk +" at bounding box center [710, 180] width 55 height 46
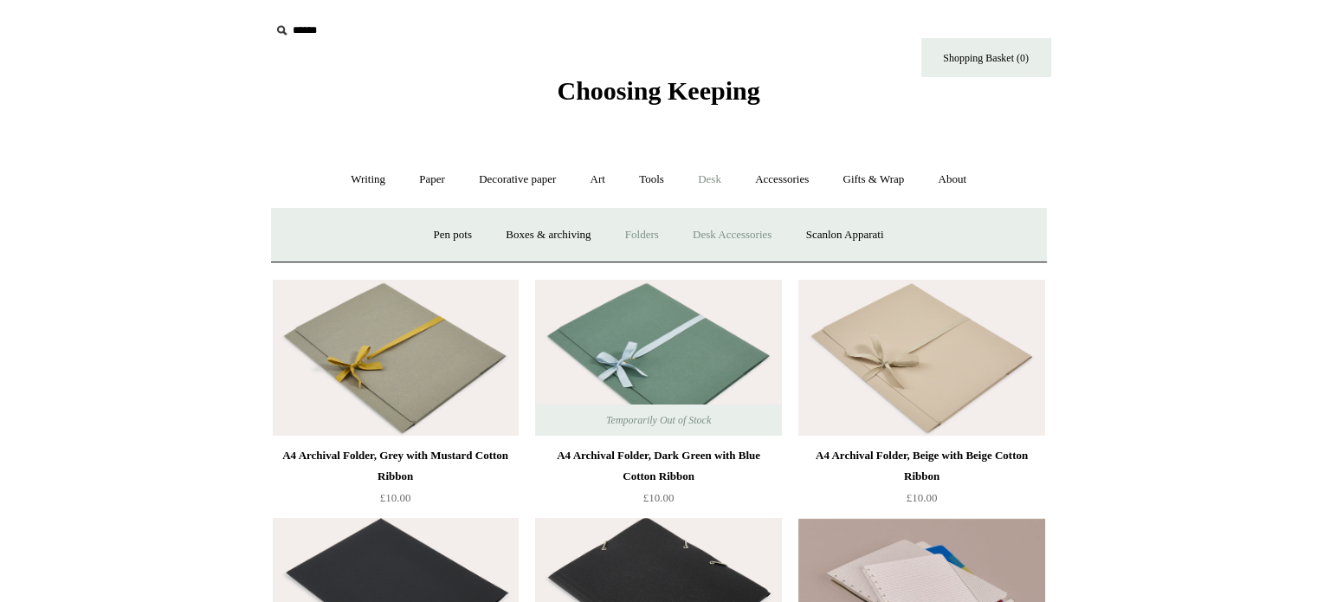
click at [744, 230] on link "Desk Accessories" at bounding box center [732, 235] width 110 height 46
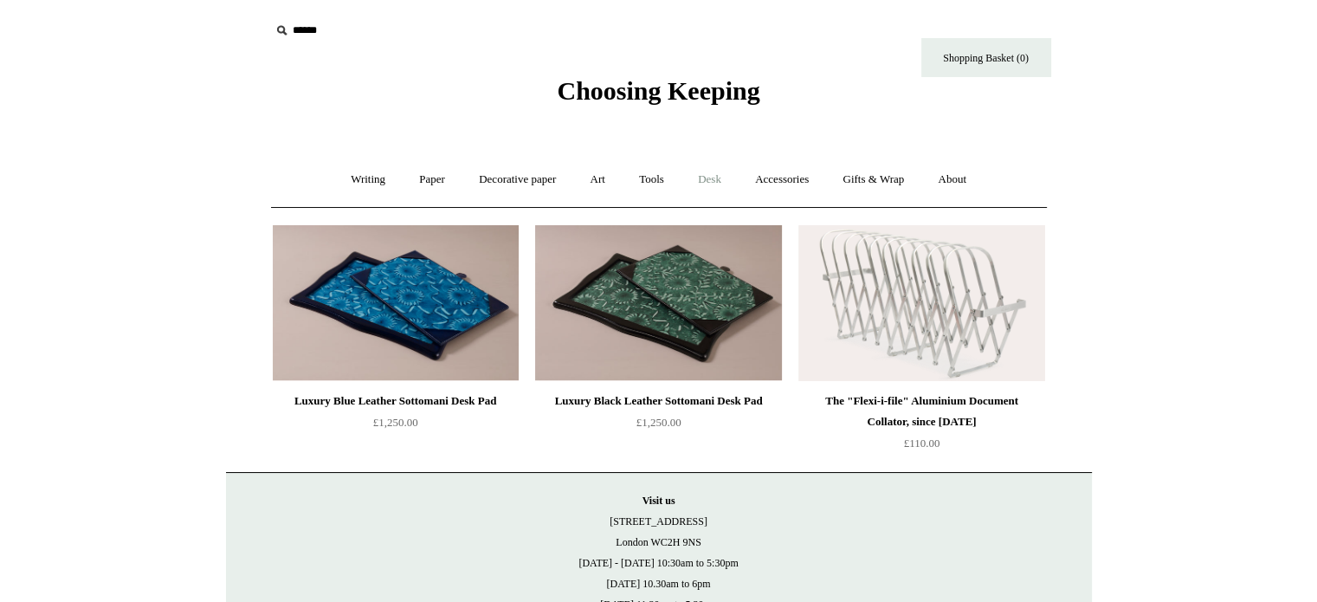
click at [727, 175] on link "Desk +" at bounding box center [710, 180] width 55 height 46
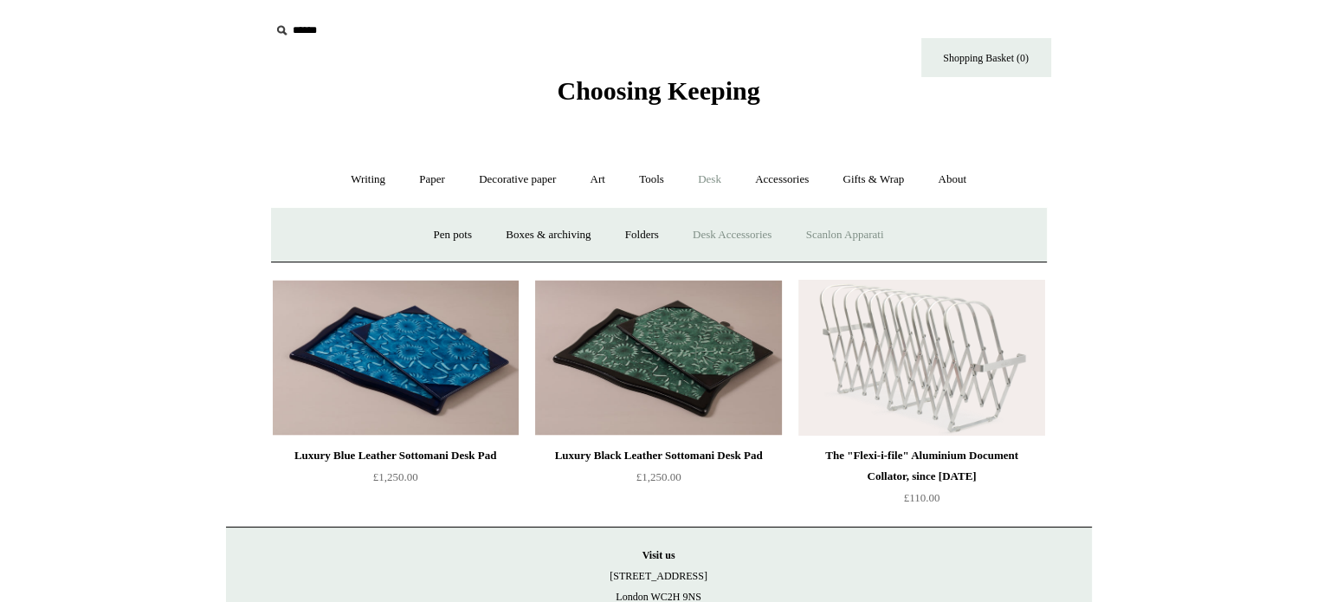
click at [844, 235] on link "Scanlon Apparati" at bounding box center [845, 235] width 109 height 46
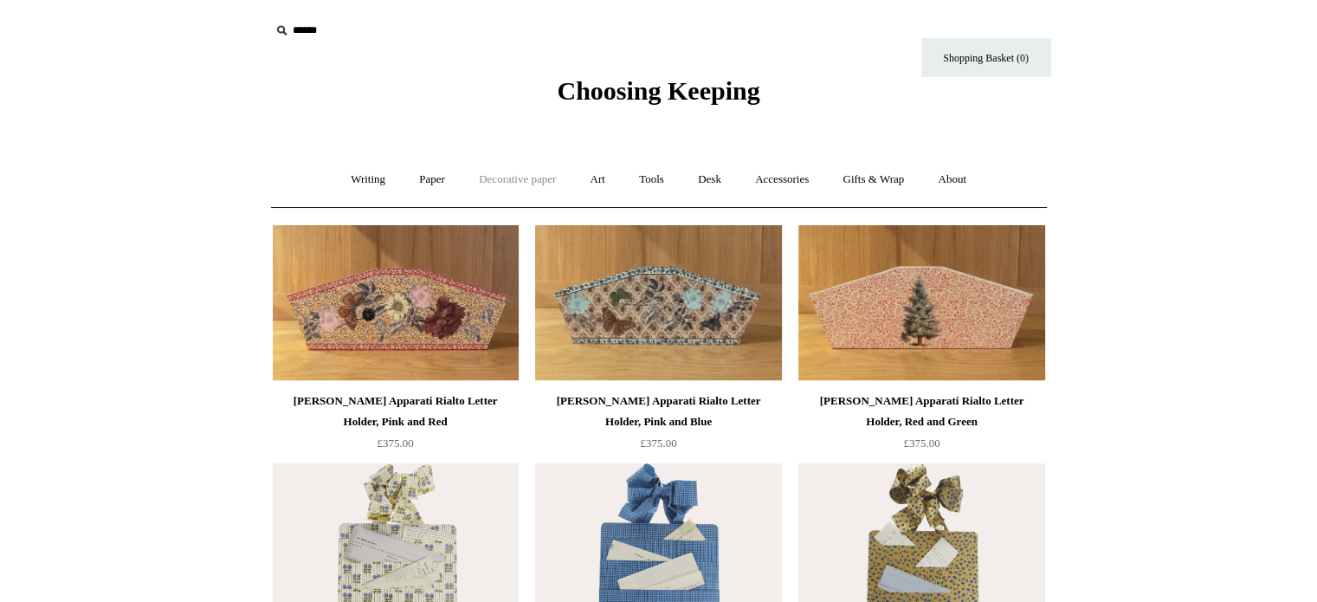
click at [498, 186] on link "Decorative paper +" at bounding box center [517, 180] width 108 height 46
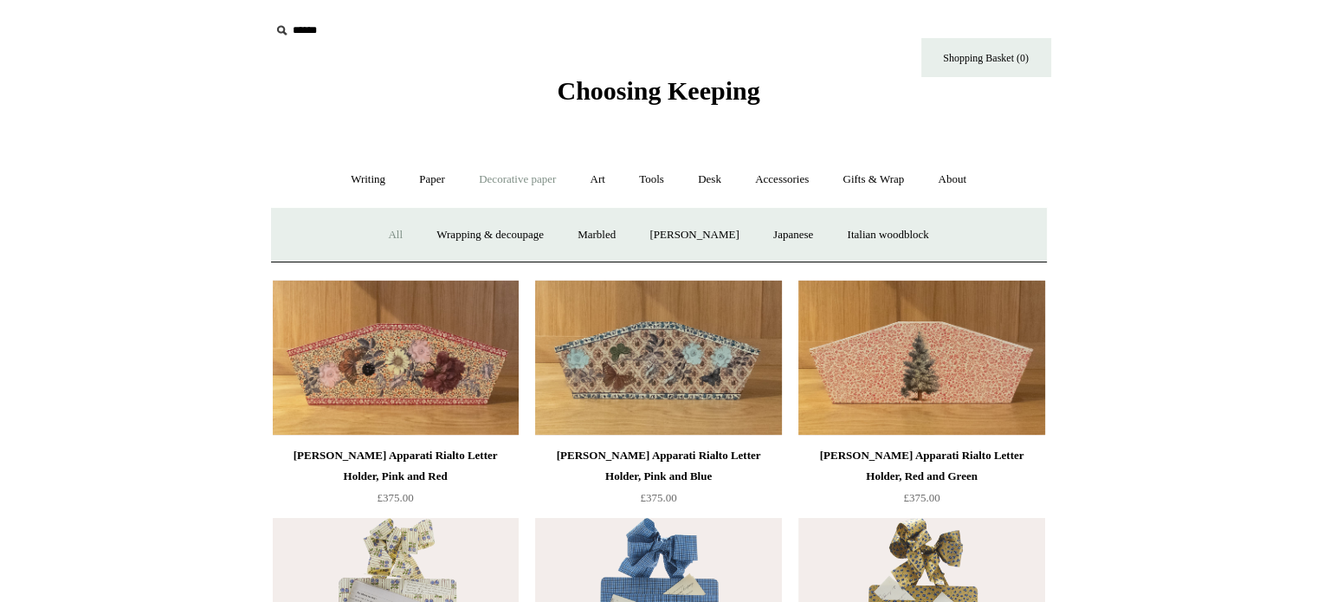
click at [394, 238] on link "All" at bounding box center [395, 235] width 46 height 46
click at [360, 185] on link "Writing +" at bounding box center [368, 180] width 66 height 46
click at [316, 240] on link "Pens by brand +" at bounding box center [349, 235] width 95 height 46
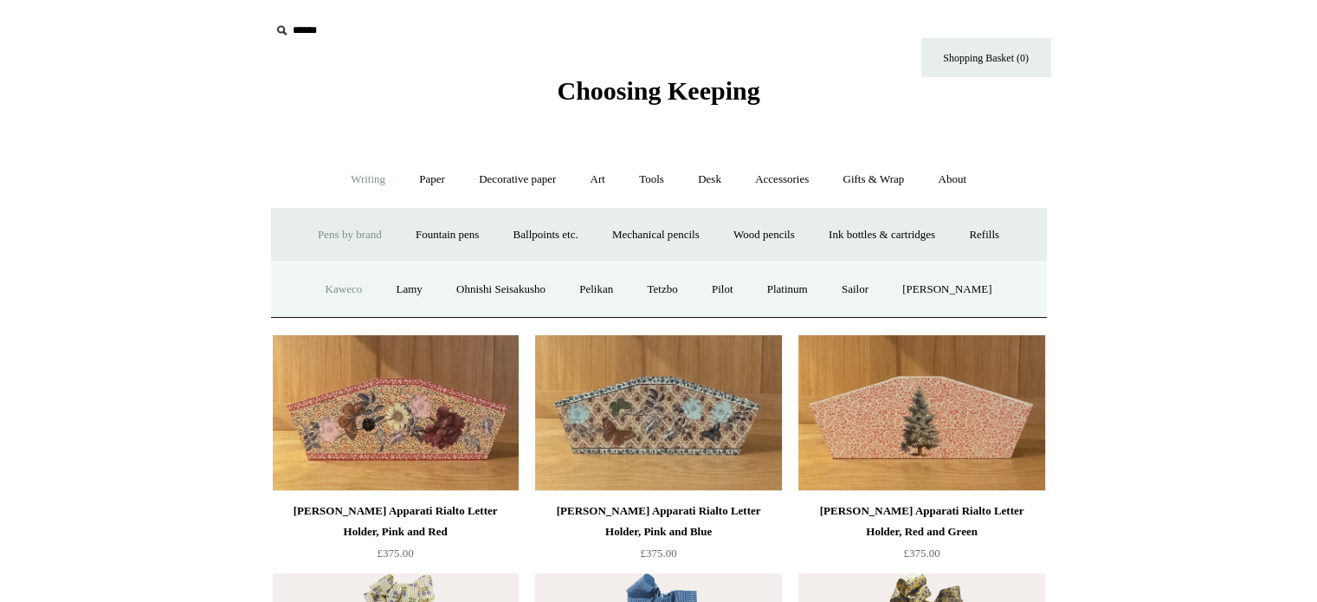
click at [353, 294] on link "Kaweco" at bounding box center [344, 290] width 68 height 46
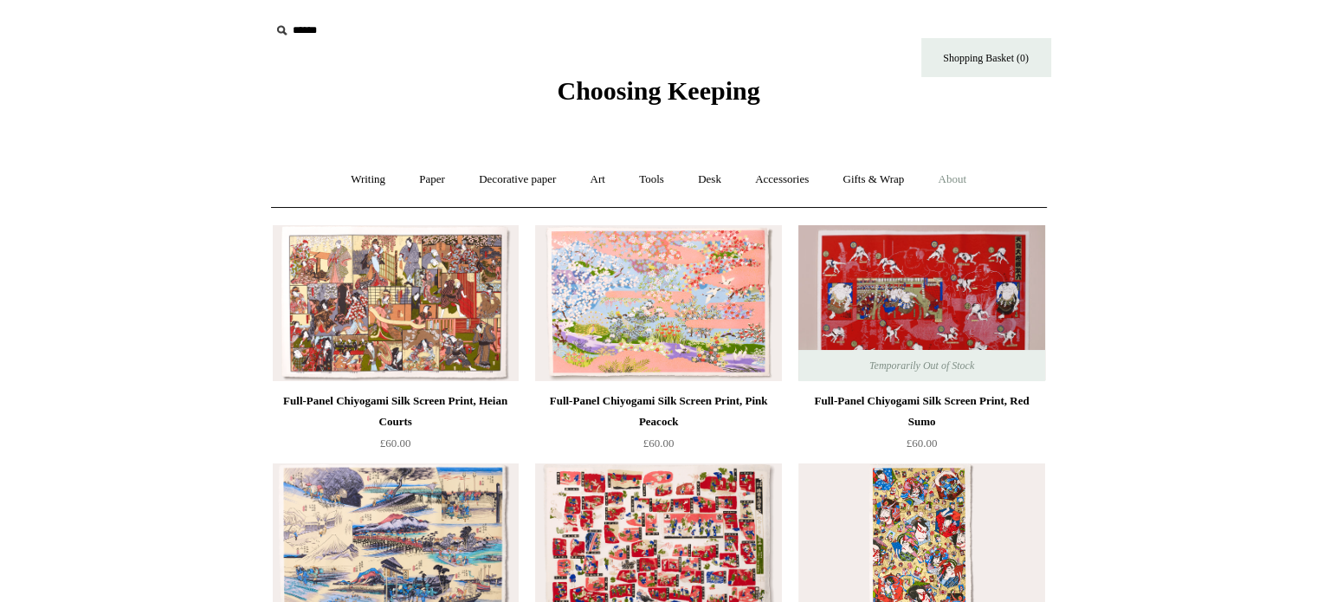
click at [954, 172] on link "About +" at bounding box center [952, 180] width 60 height 46
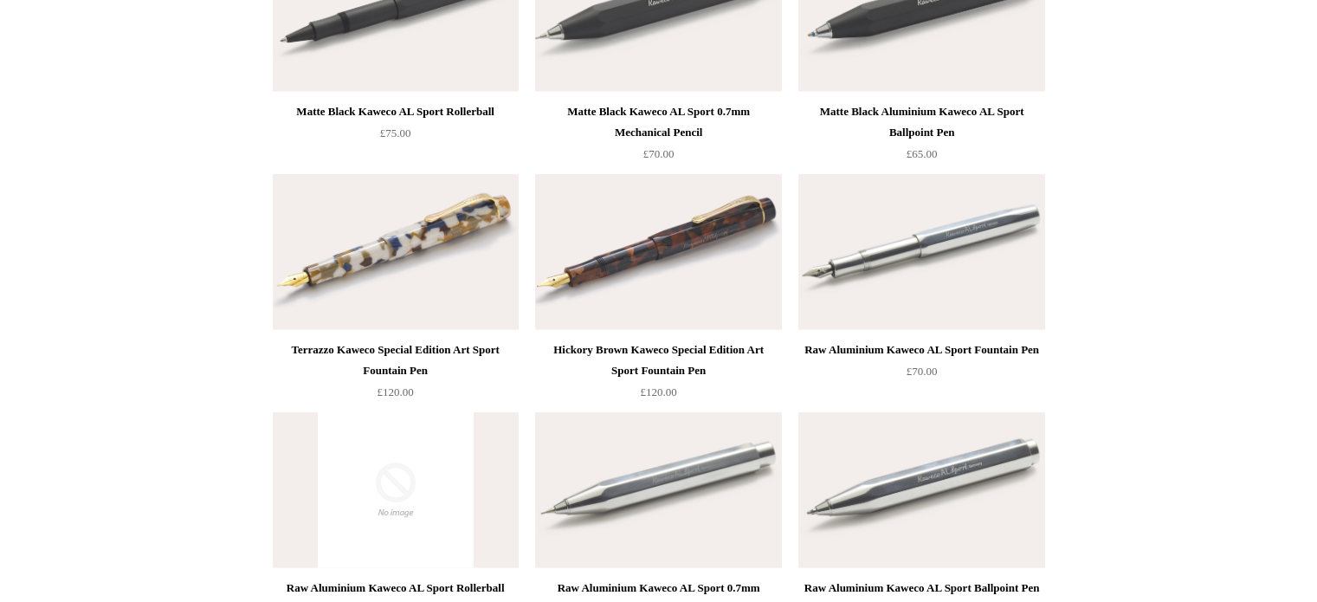
scroll to position [4577, 0]
